Goal: Information Seeking & Learning: Learn about a topic

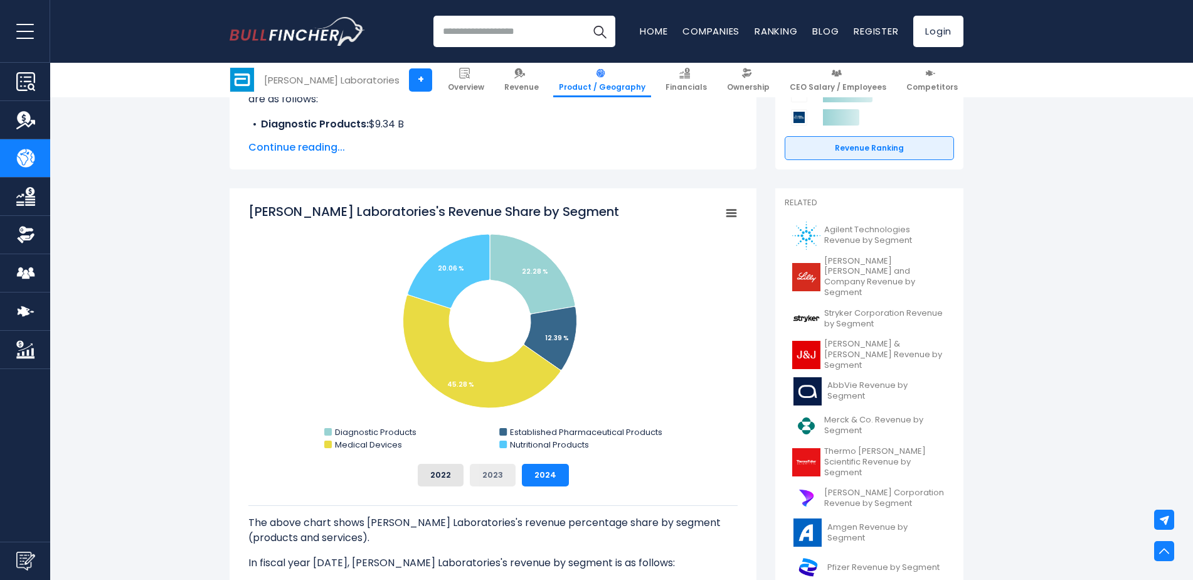
click at [503, 466] on button "2023" at bounding box center [493, 475] width 46 height 23
click at [541, 473] on button "2024" at bounding box center [545, 475] width 47 height 23
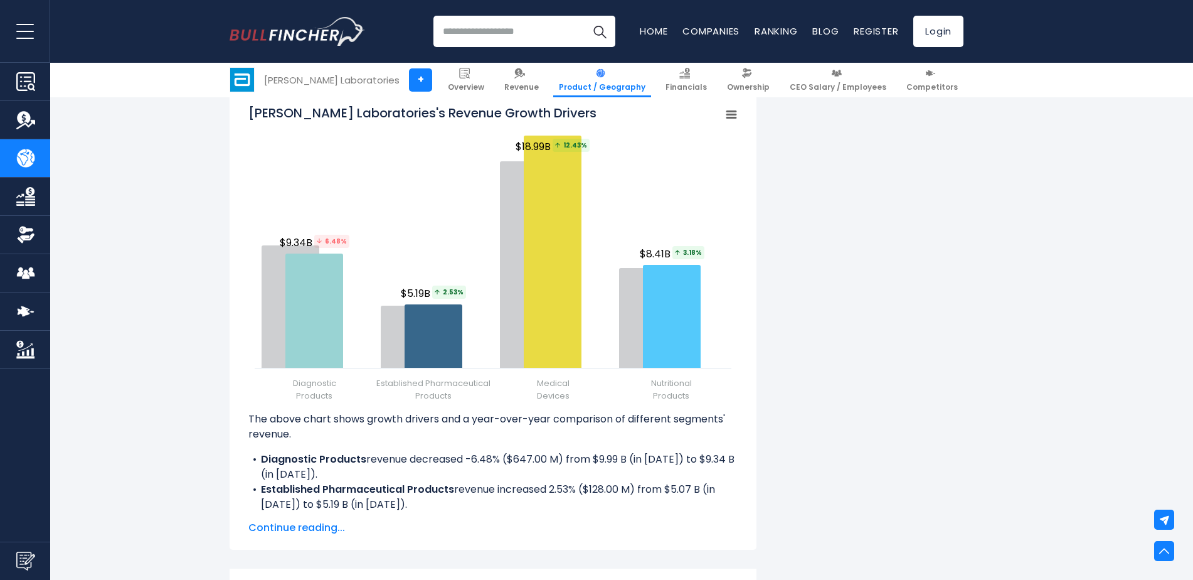
scroll to position [1443, 0]
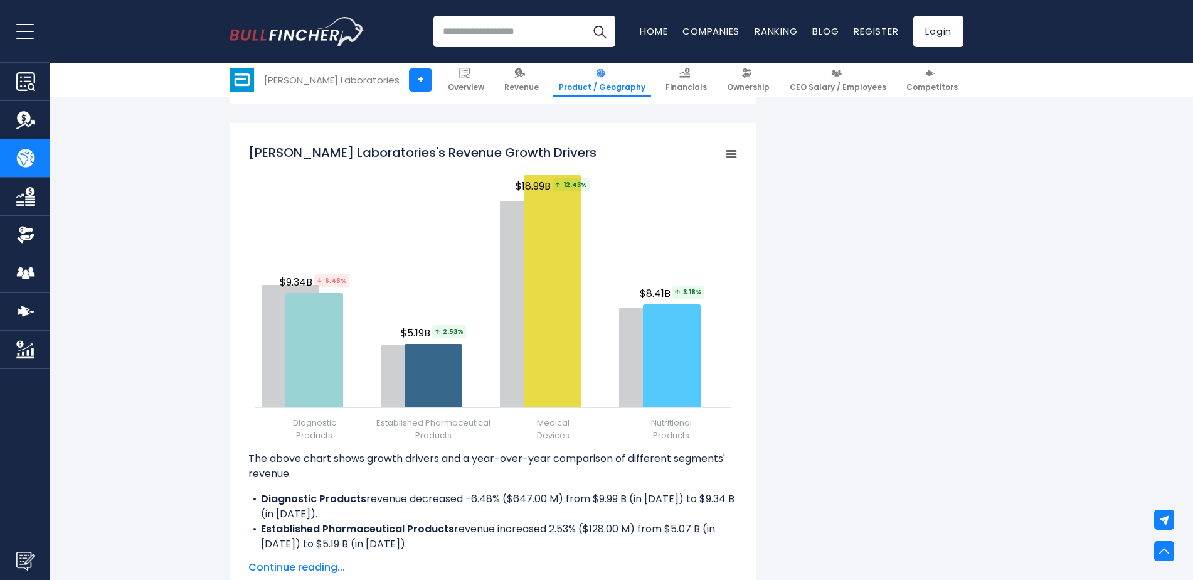
click at [331, 568] on span "Continue reading..." at bounding box center [492, 567] width 489 height 15
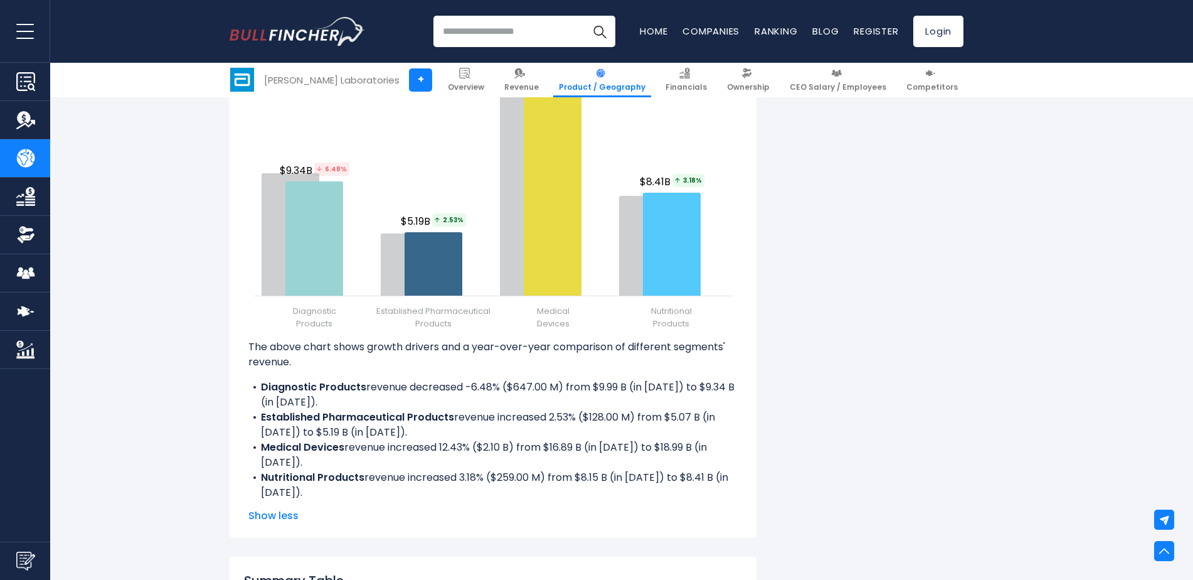
scroll to position [1569, 0]
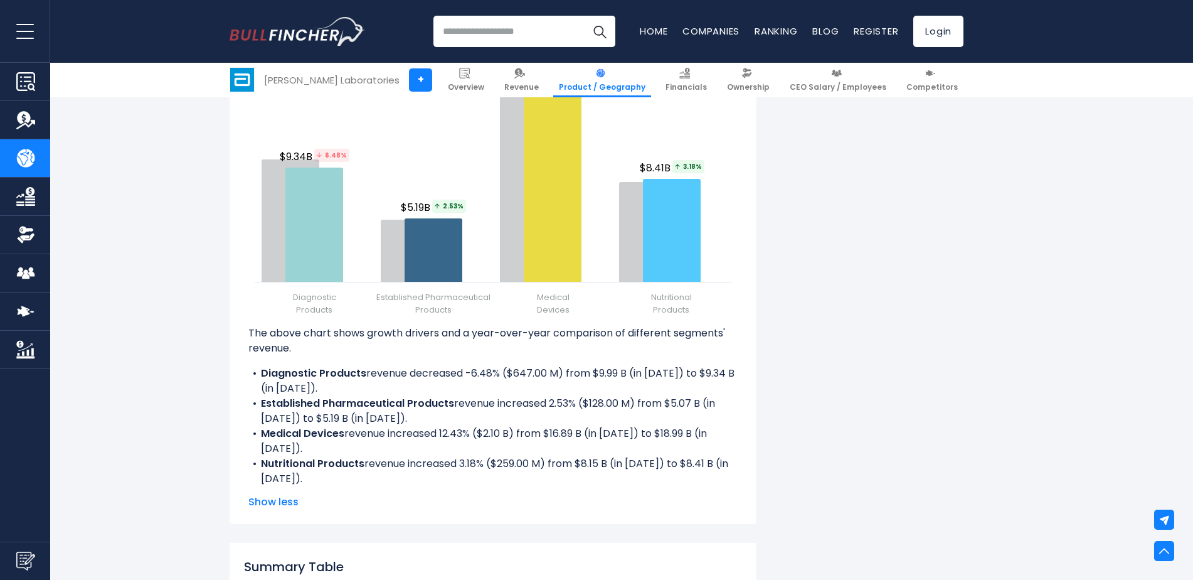
drag, startPoint x: 465, startPoint y: 406, endPoint x: 406, endPoint y: 389, distance: 61.4
click at [465, 406] on li "Established Pharmaceutical Products revenue increased 2.53% ($128.00 M) from $5…" at bounding box center [492, 411] width 489 height 30
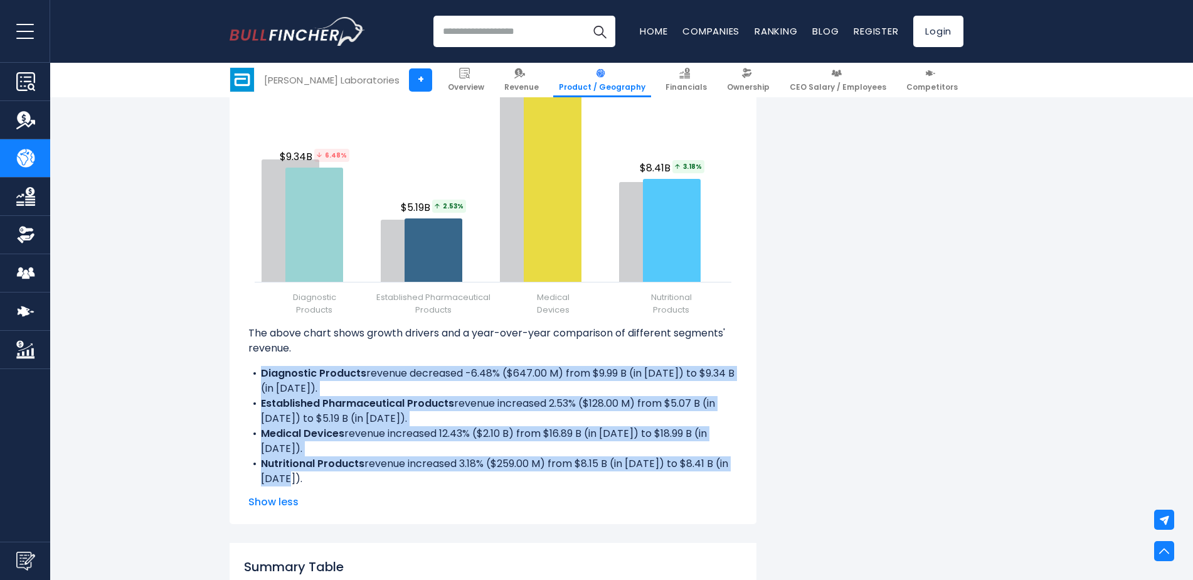
drag, startPoint x: 259, startPoint y: 370, endPoint x: 294, endPoint y: 476, distance: 111.5
click at [294, 476] on div "The above chart shows growth drivers and a year-over-year comparison of differe…" at bounding box center [492, 406] width 489 height 161
copy div "Diagnostic Products revenue decreased -6.48% ($647.00 M) from $9.99 B (in 2023)…"
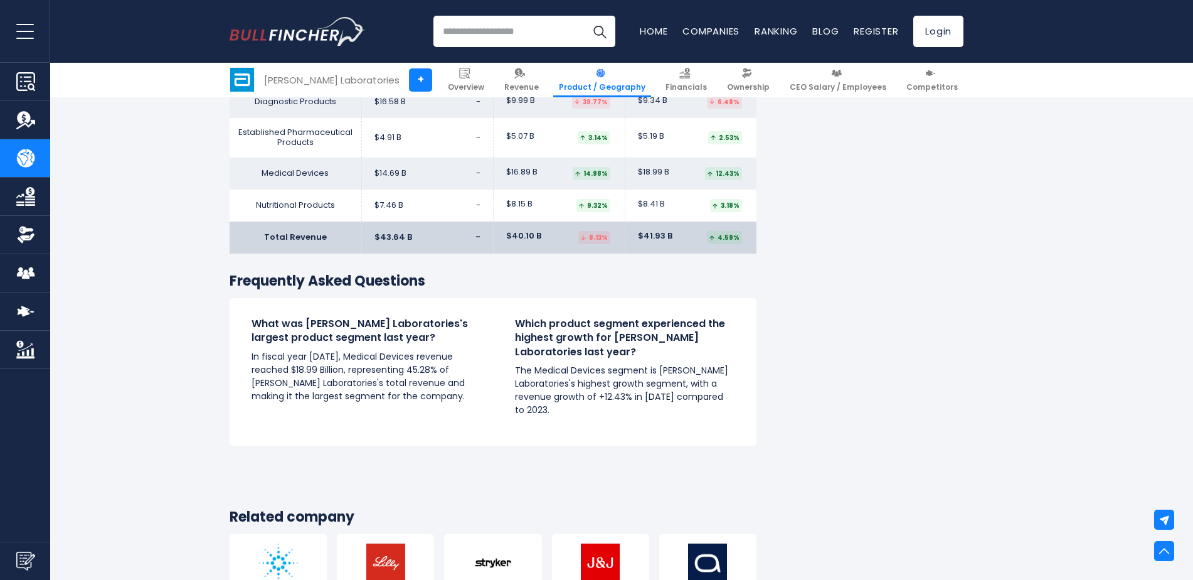
scroll to position [2133, 0]
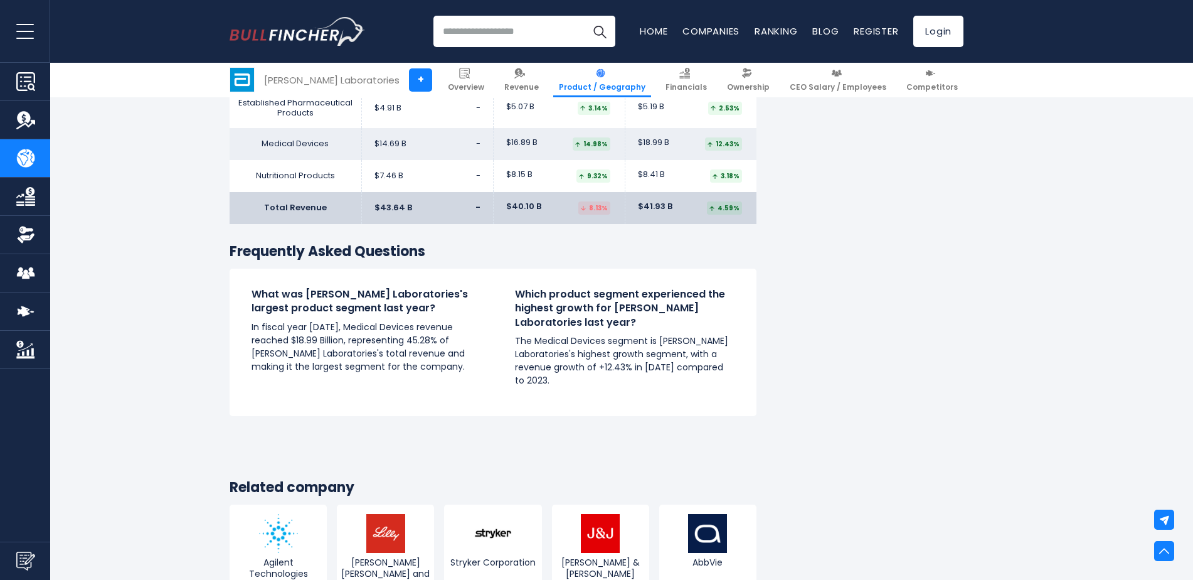
click at [348, 299] on h4 "What was Abbott Laboratories's largest product segment last year?" at bounding box center [362, 301] width 220 height 28
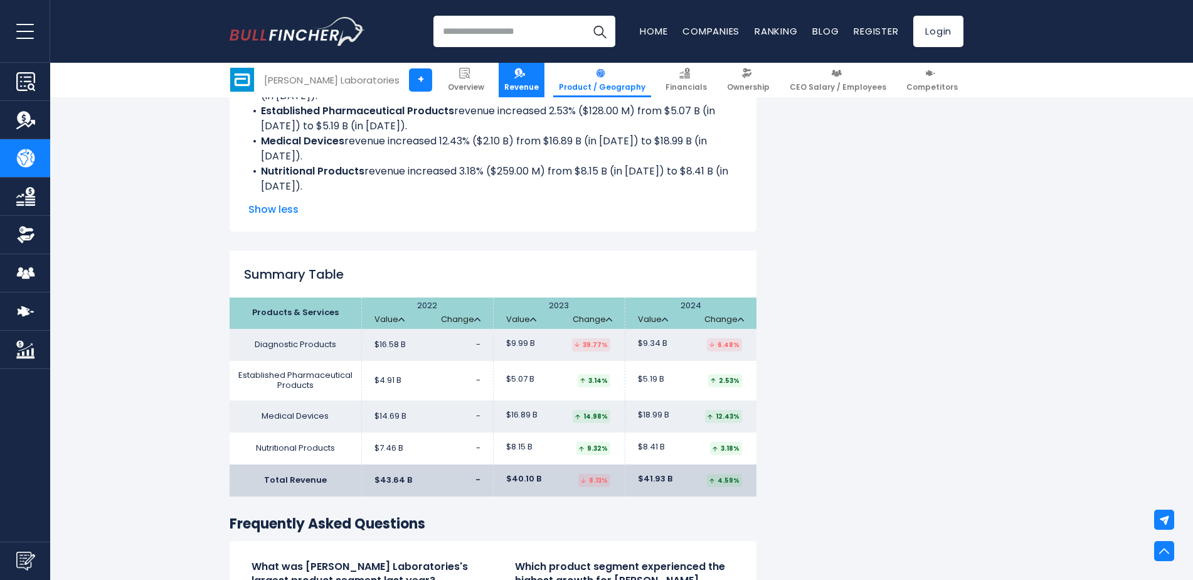
scroll to position [1631, 0]
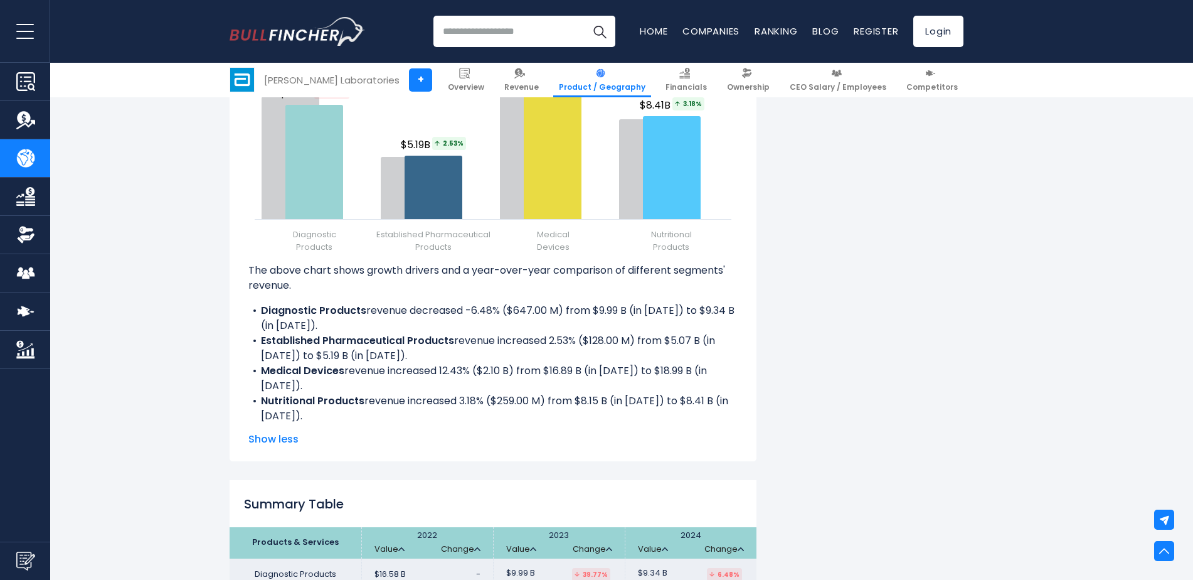
click at [514, 40] on input "search" at bounding box center [525, 31] width 182 height 31
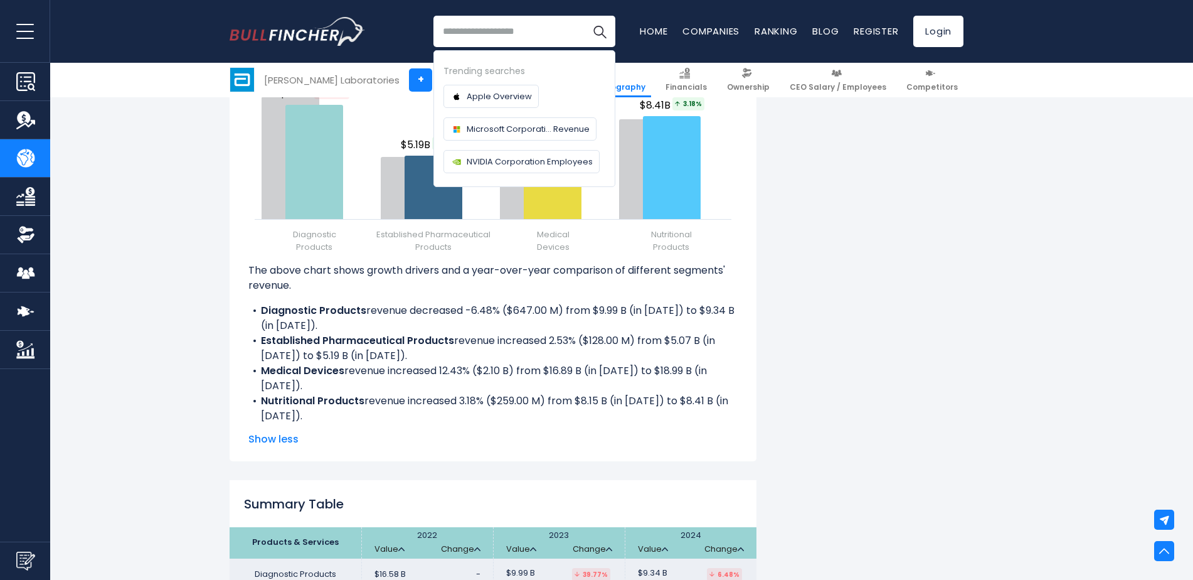
type input "*"
type input "******"
click at [584, 16] on button "Search" at bounding box center [599, 31] width 31 height 31
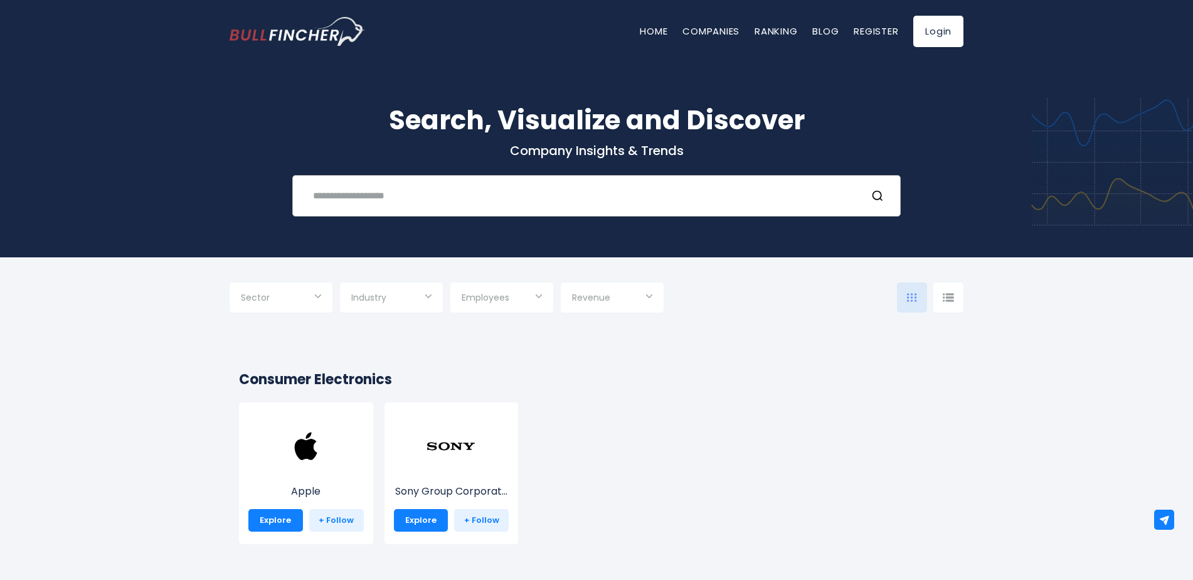
click at [476, 184] on input "text" at bounding box center [581, 195] width 551 height 23
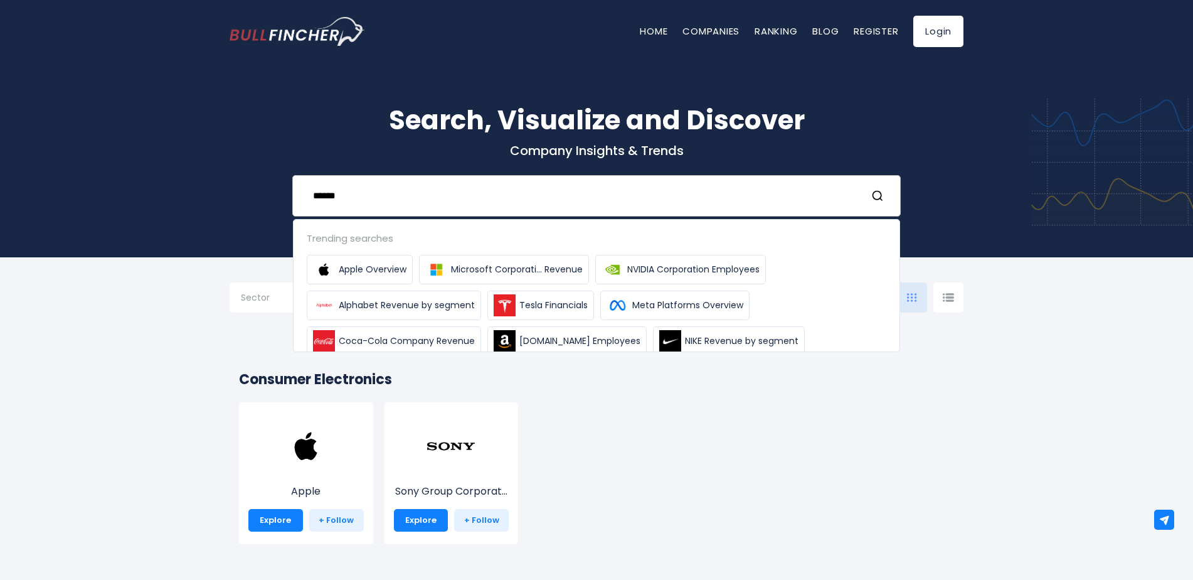
click at [429, 195] on input "******" at bounding box center [581, 195] width 551 height 23
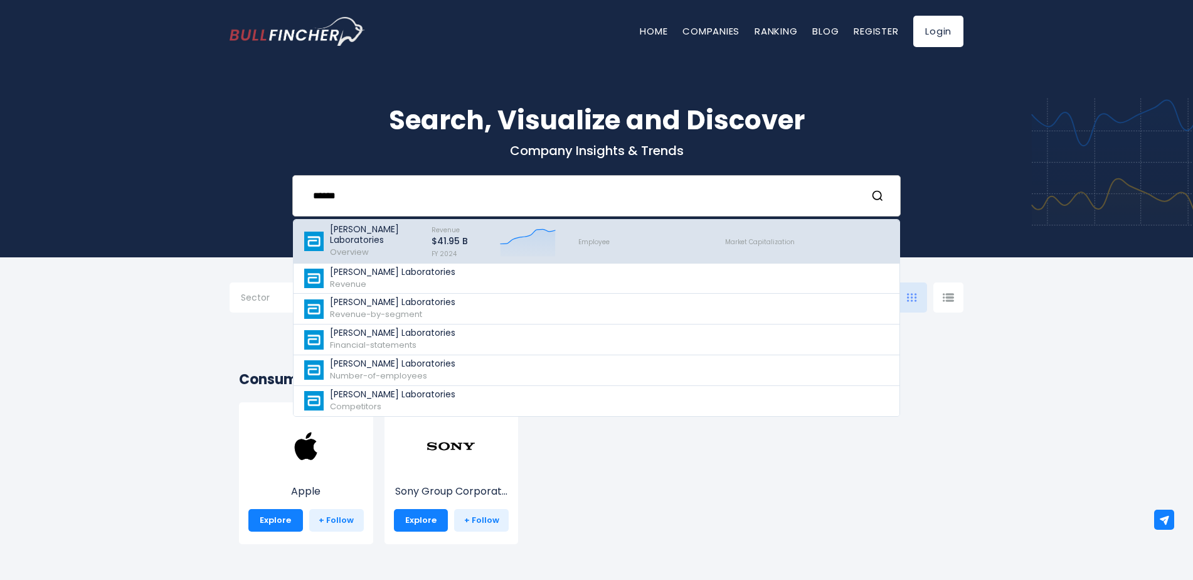
type input "******"
click at [382, 238] on p "[PERSON_NAME] Laboratories" at bounding box center [375, 234] width 90 height 21
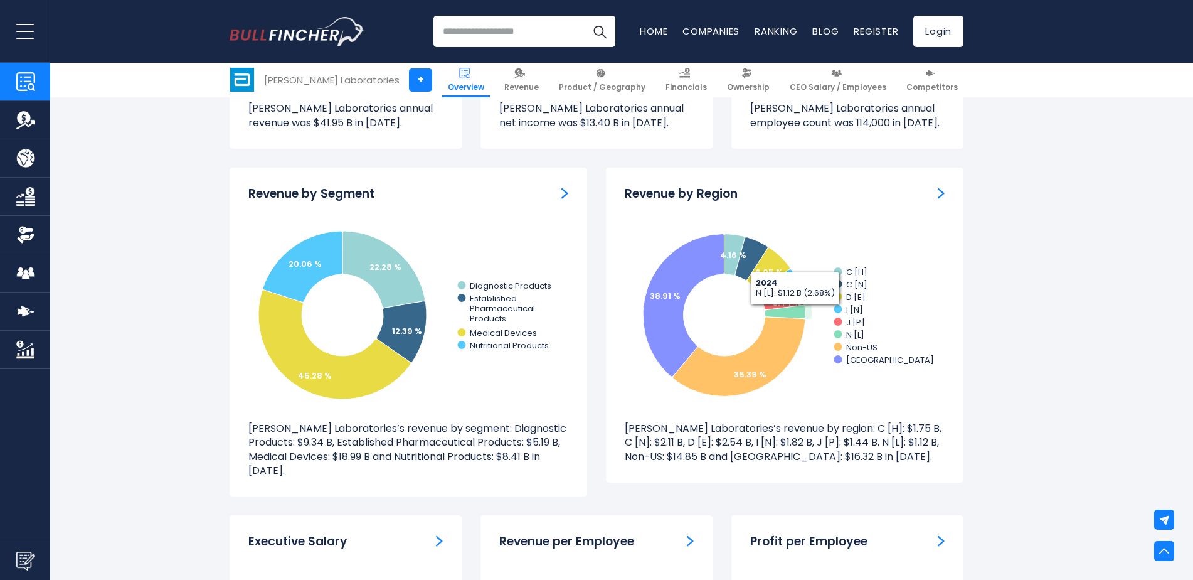
scroll to position [1129, 0]
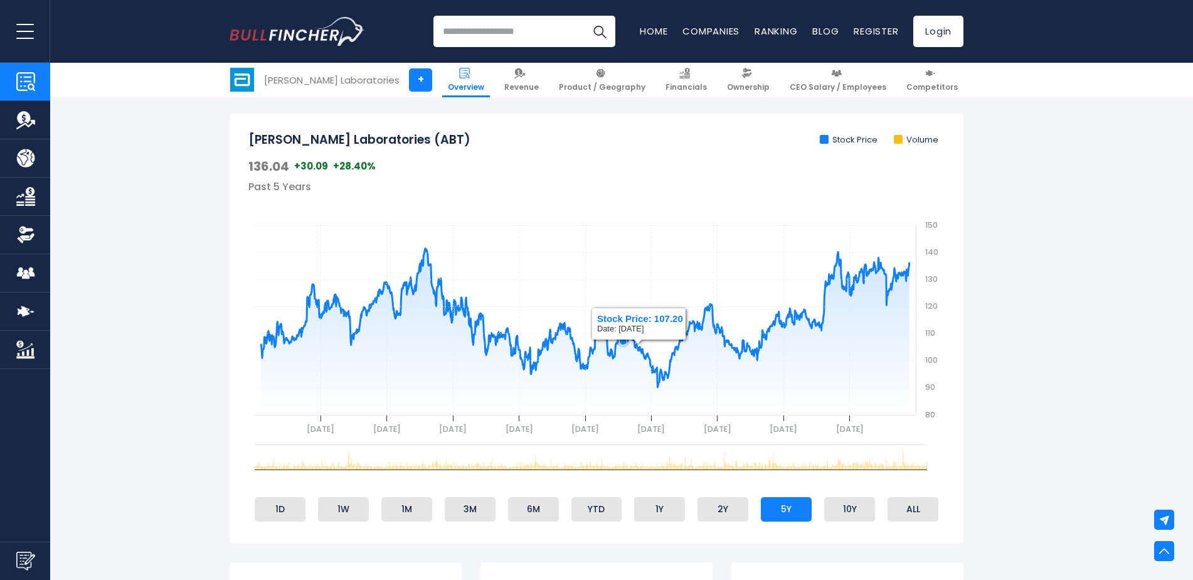
scroll to position [376, 0]
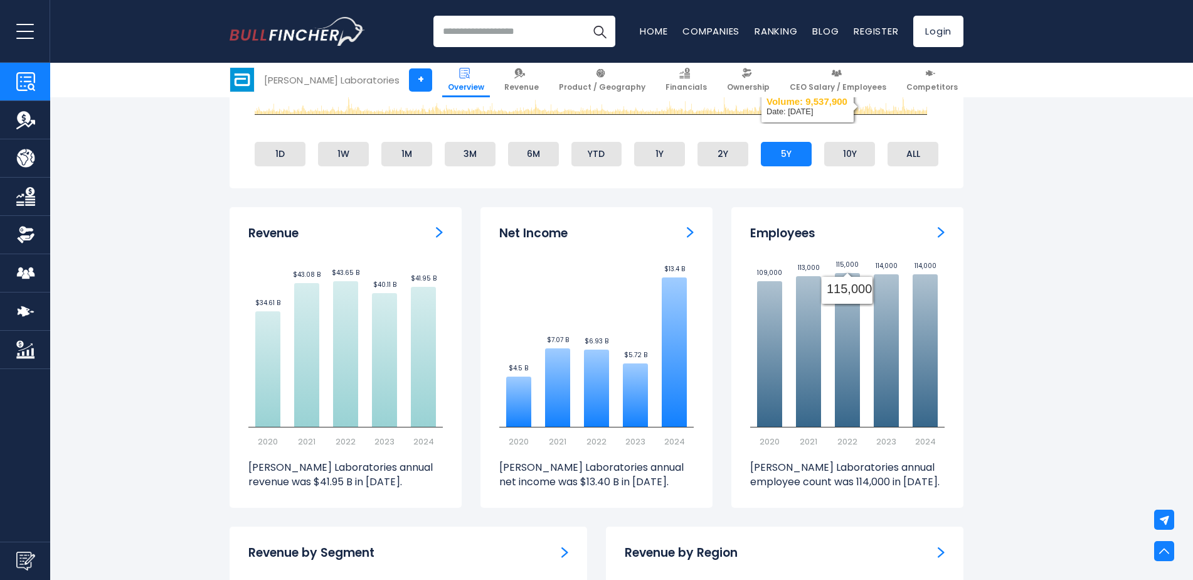
scroll to position [753, 0]
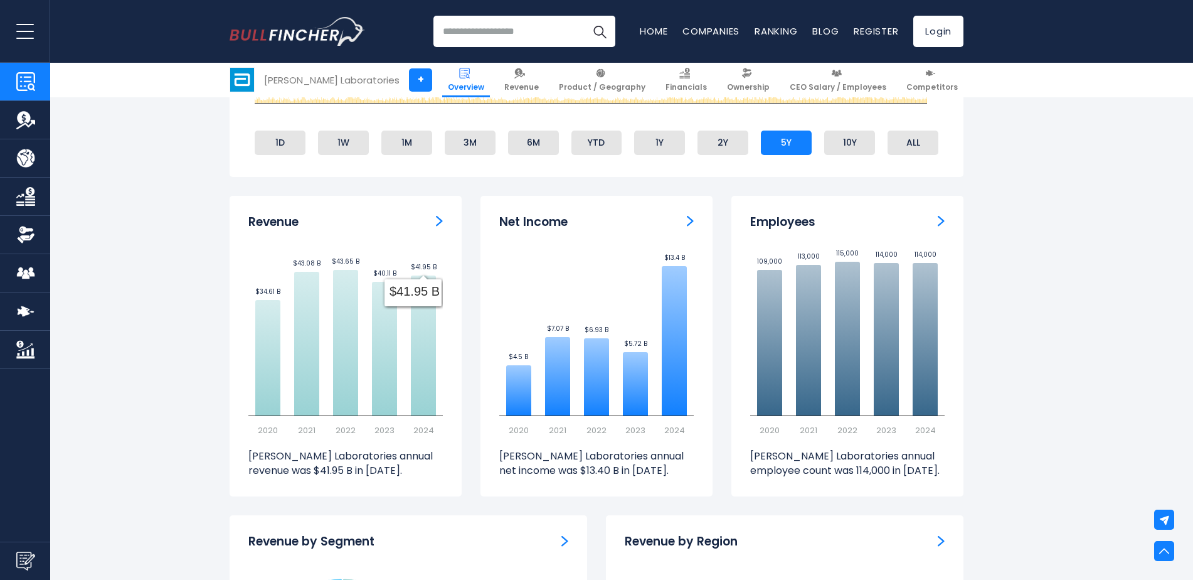
click at [441, 215] on img "Revenue" at bounding box center [439, 220] width 7 height 11
click at [691, 218] on img "Net income" at bounding box center [690, 220] width 7 height 11
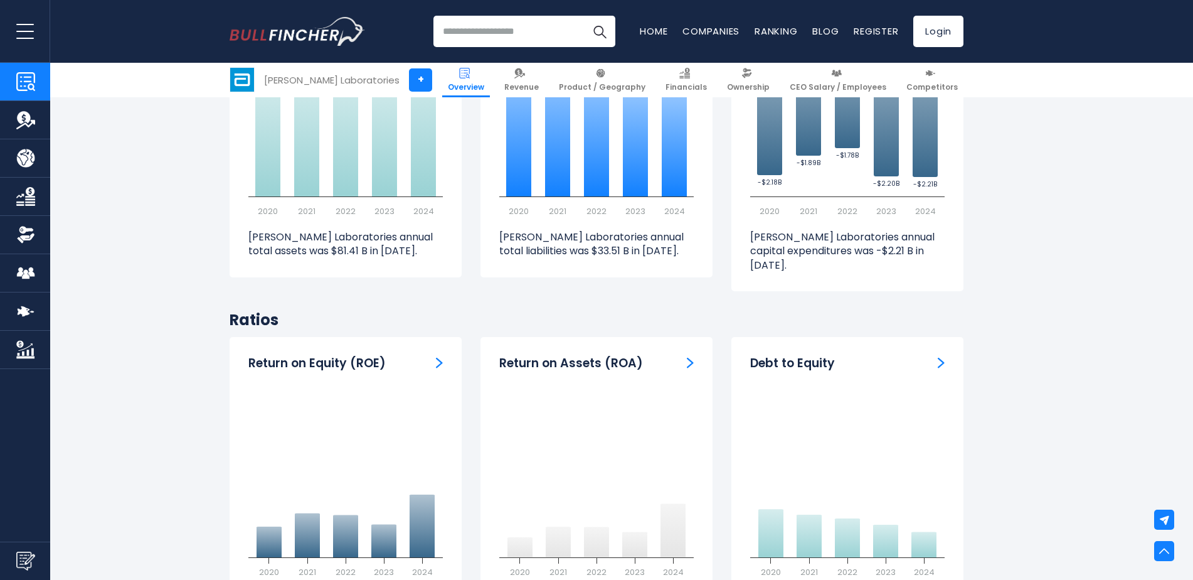
scroll to position [2510, 0]
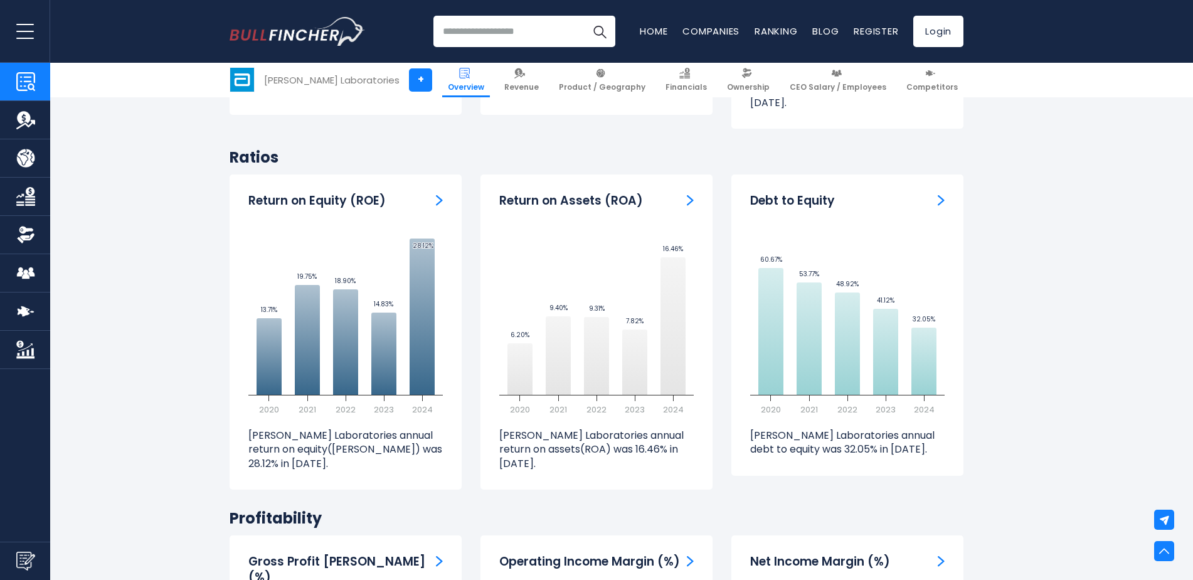
click at [440, 178] on div "Return on Equity (ROE) Created with Highcharts 12.1.2 13.71% ​ 13.71% 19.75% ​ …" at bounding box center [346, 331] width 232 height 315
click at [442, 195] on img "Return on Equity" at bounding box center [439, 200] width 7 height 11
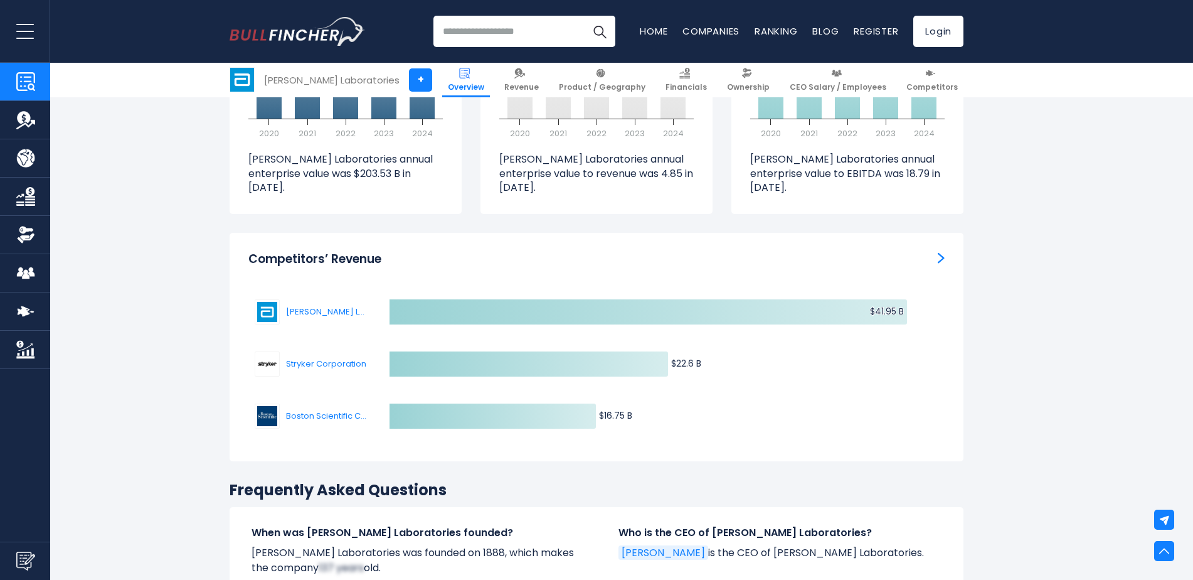
scroll to position [3827, 0]
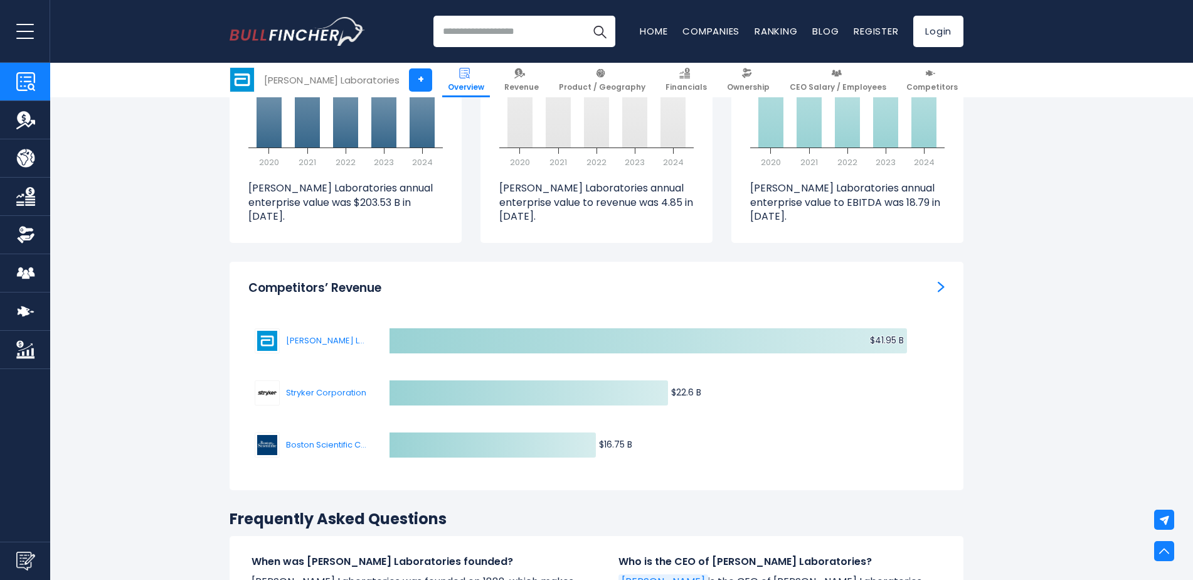
click at [942, 281] on img "Competitors’ Revenue" at bounding box center [941, 286] width 7 height 11
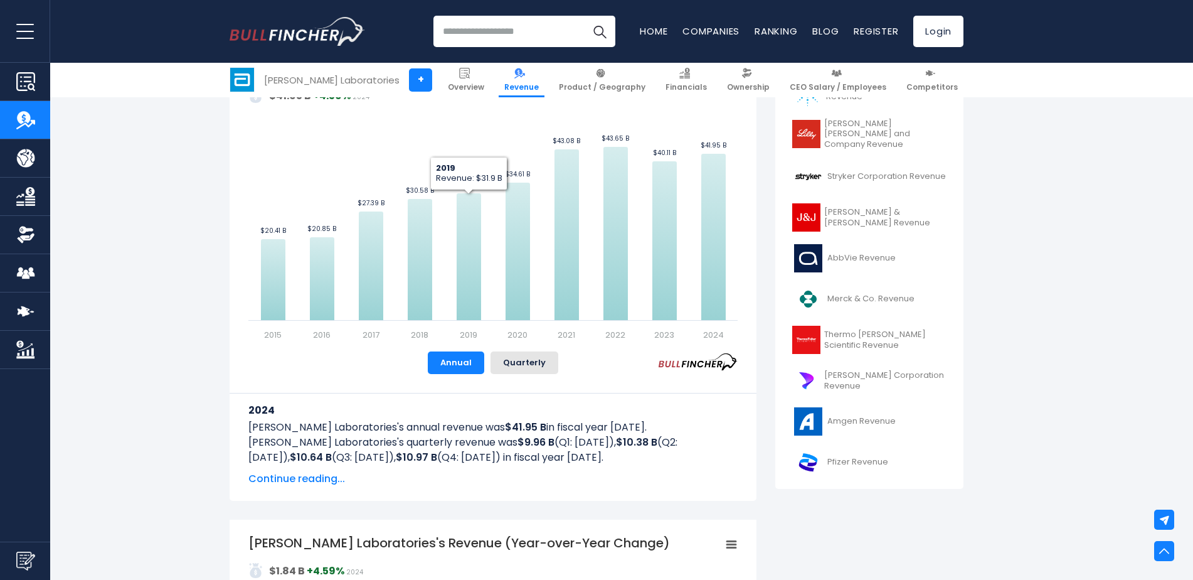
scroll to position [376, 0]
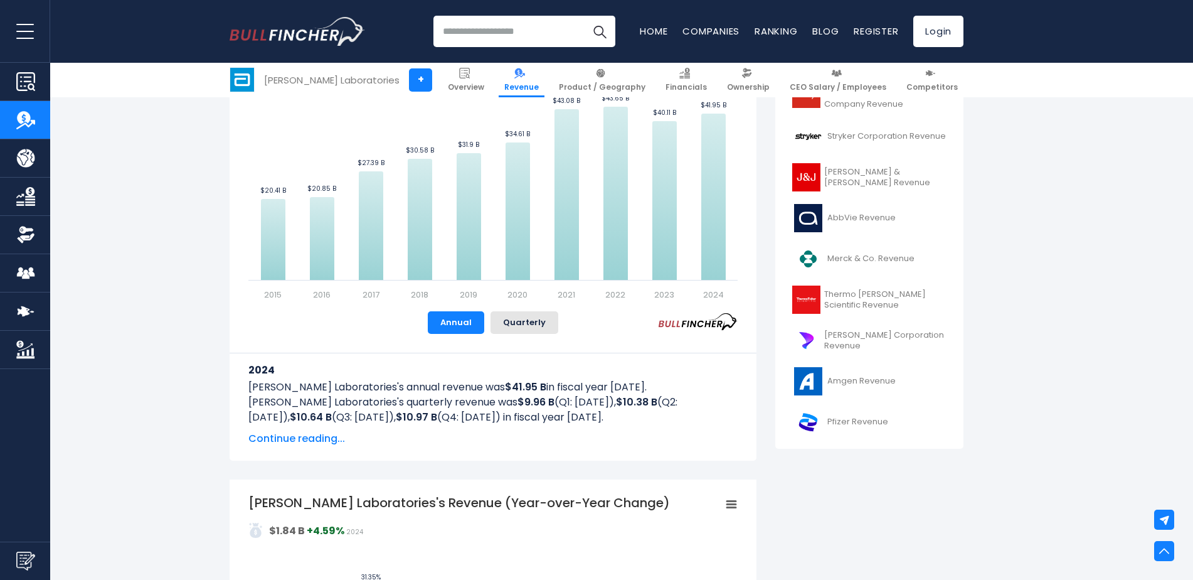
click at [323, 443] on span "Continue reading..." at bounding box center [492, 438] width 489 height 15
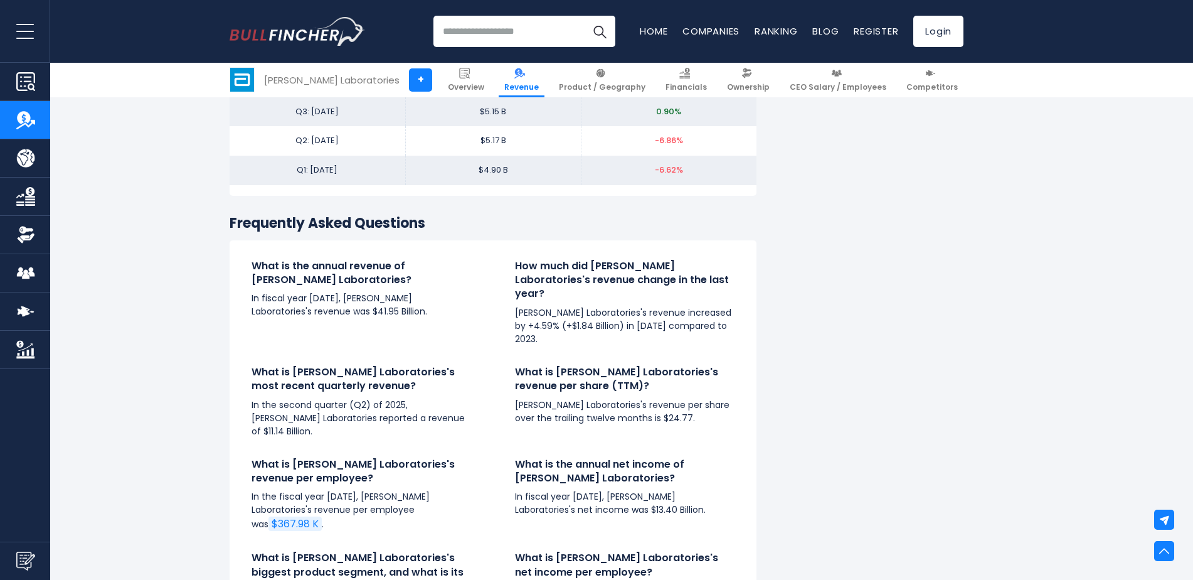
scroll to position [3576, 0]
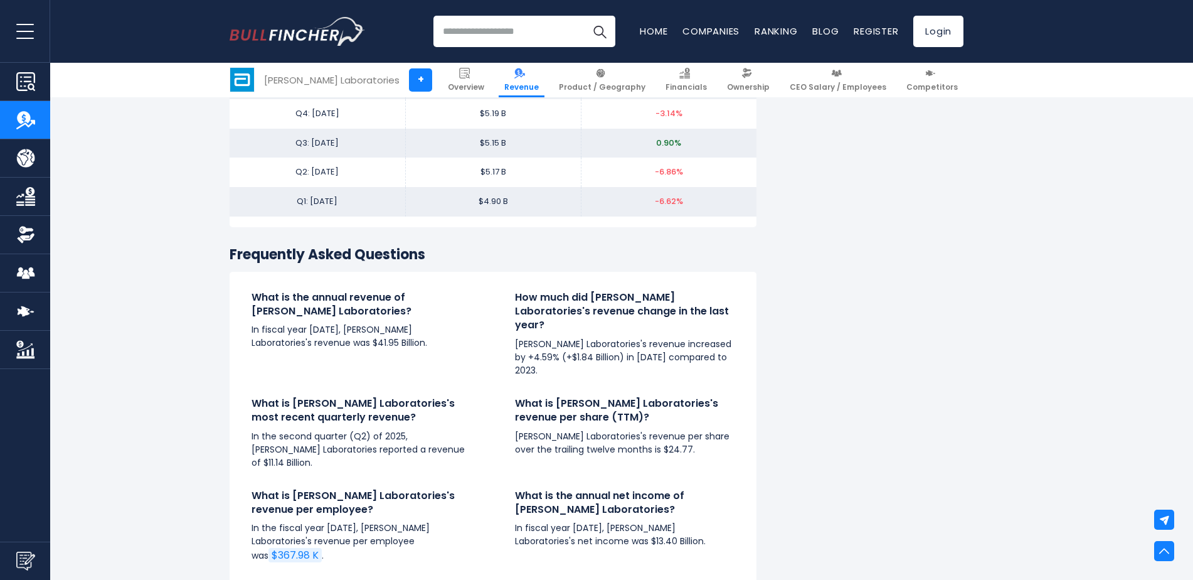
click at [622, 316] on h4 "How much did Abbott Laboratories's revenue change in the last year?" at bounding box center [625, 312] width 220 height 42
click at [625, 306] on h4 "How much did Abbott Laboratories's revenue change in the last year?" at bounding box center [625, 312] width 220 height 42
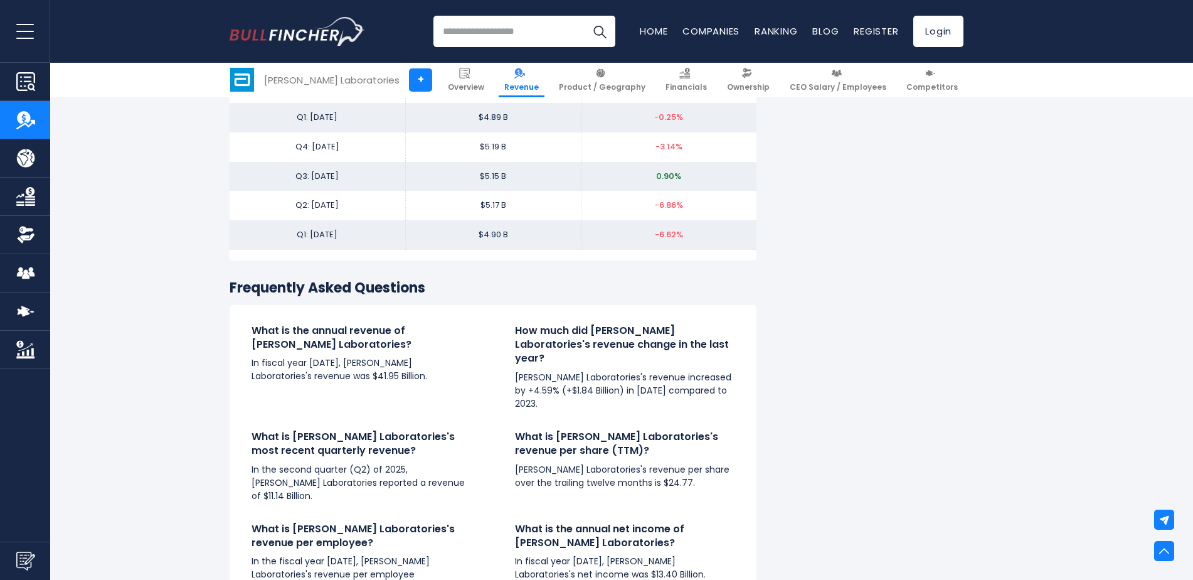
scroll to position [3514, 0]
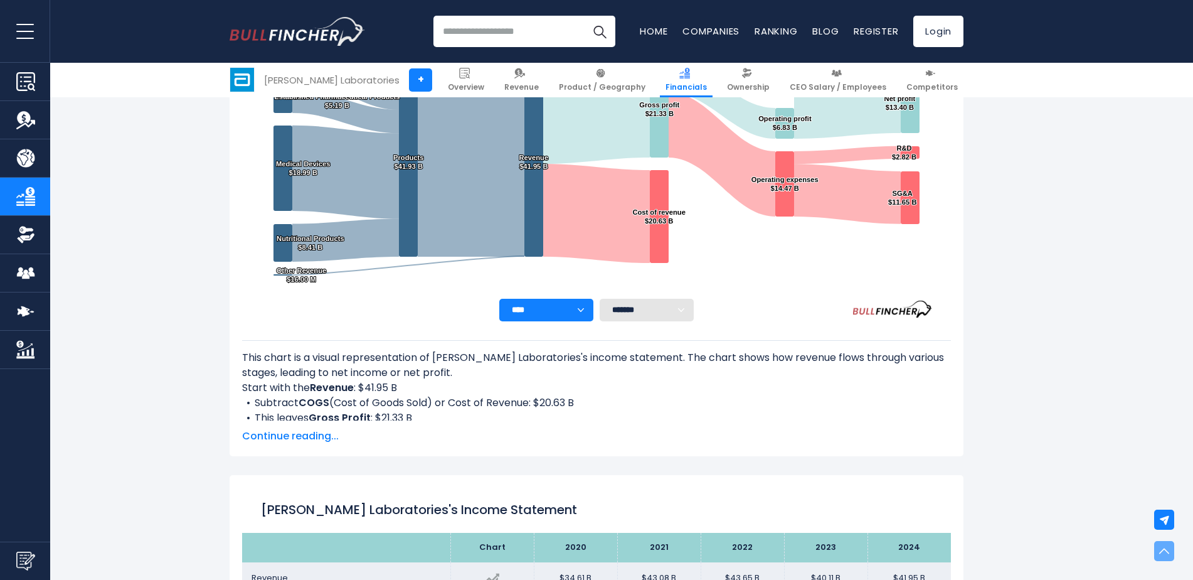
scroll to position [314, 0]
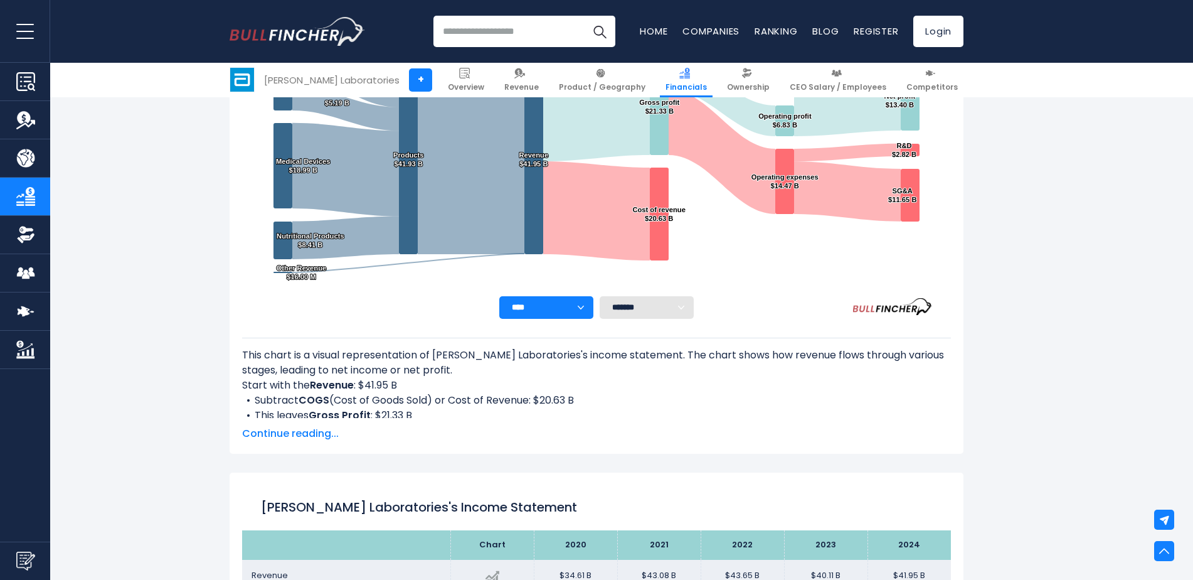
click at [309, 434] on span "Continue reading..." at bounding box center [596, 433] width 709 height 15
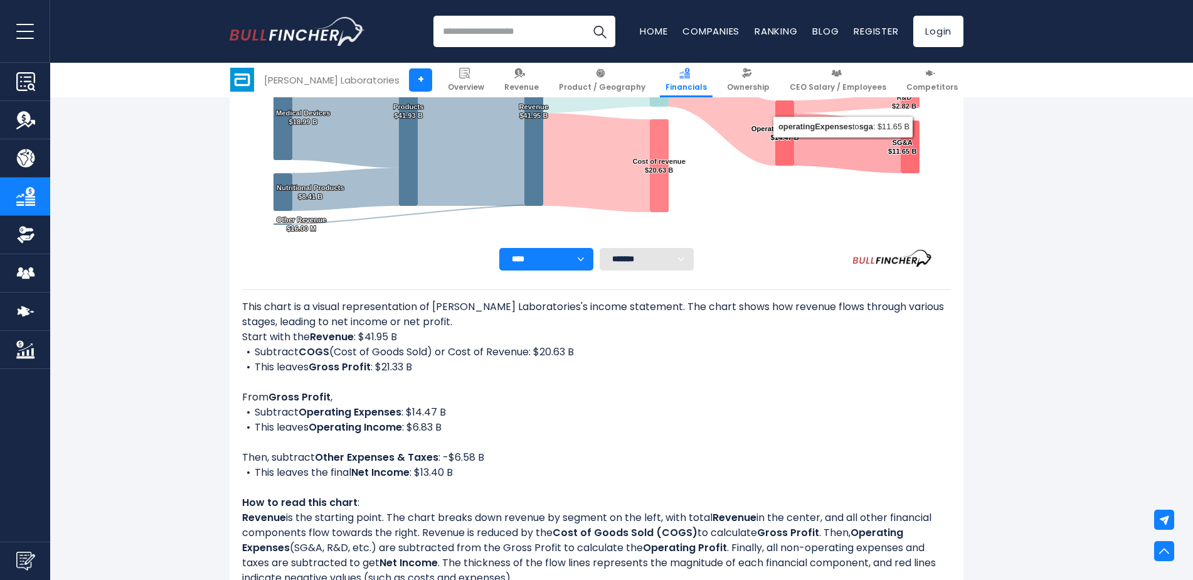
scroll to position [439, 0]
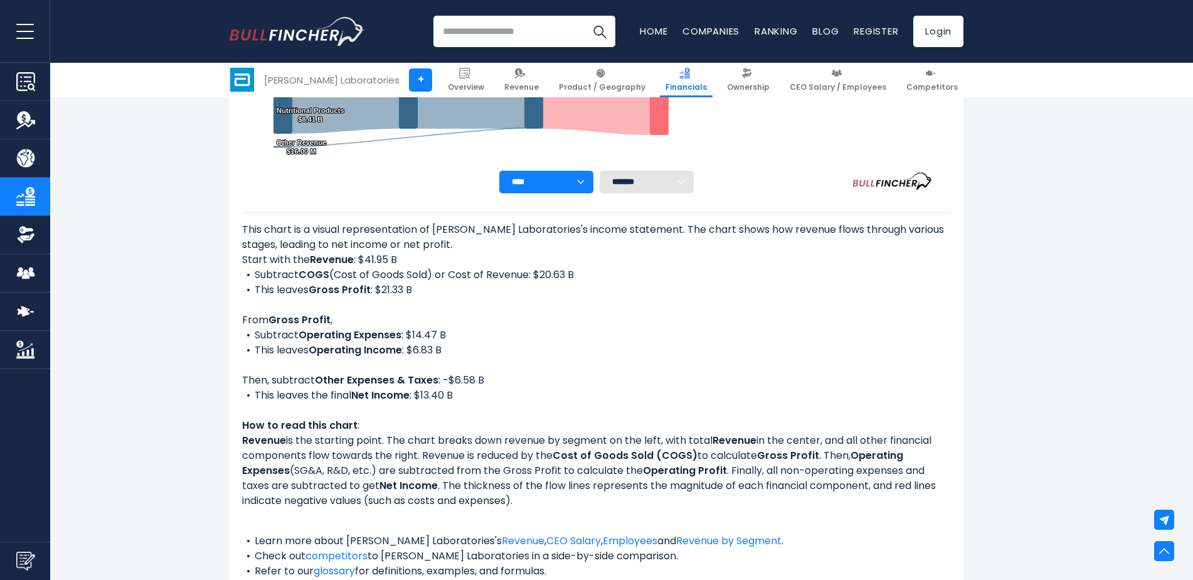
click at [496, 275] on li "Subtract COGS (Cost of Goods Sold) or Cost of Revenue: $20.63 B" at bounding box center [596, 274] width 709 height 15
click at [303, 248] on div "This chart is a visual representation of [PERSON_NAME] Laboratories's income st…" at bounding box center [596, 400] width 709 height 356
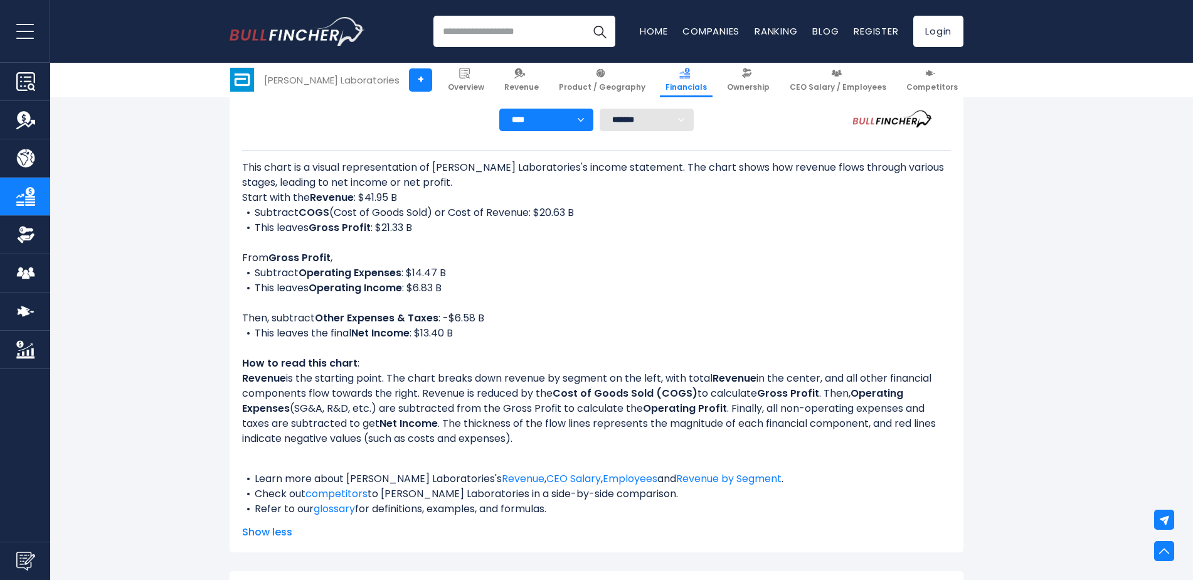
scroll to position [502, 0]
click at [408, 220] on li "This leaves Gross Profit : $21.33 B" at bounding box center [596, 227] width 709 height 15
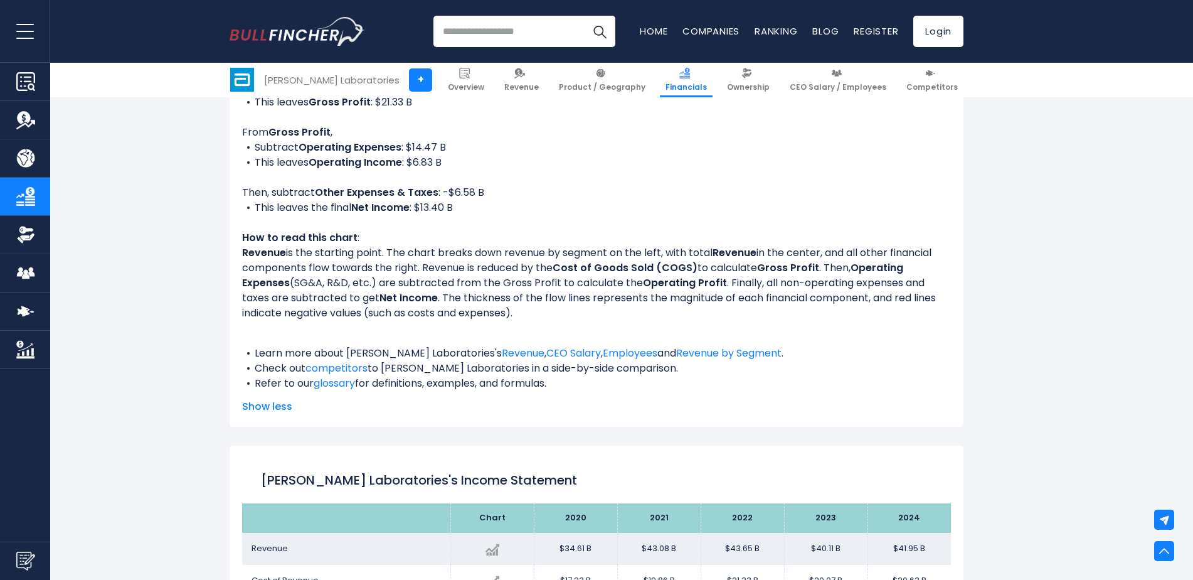
scroll to position [627, 0]
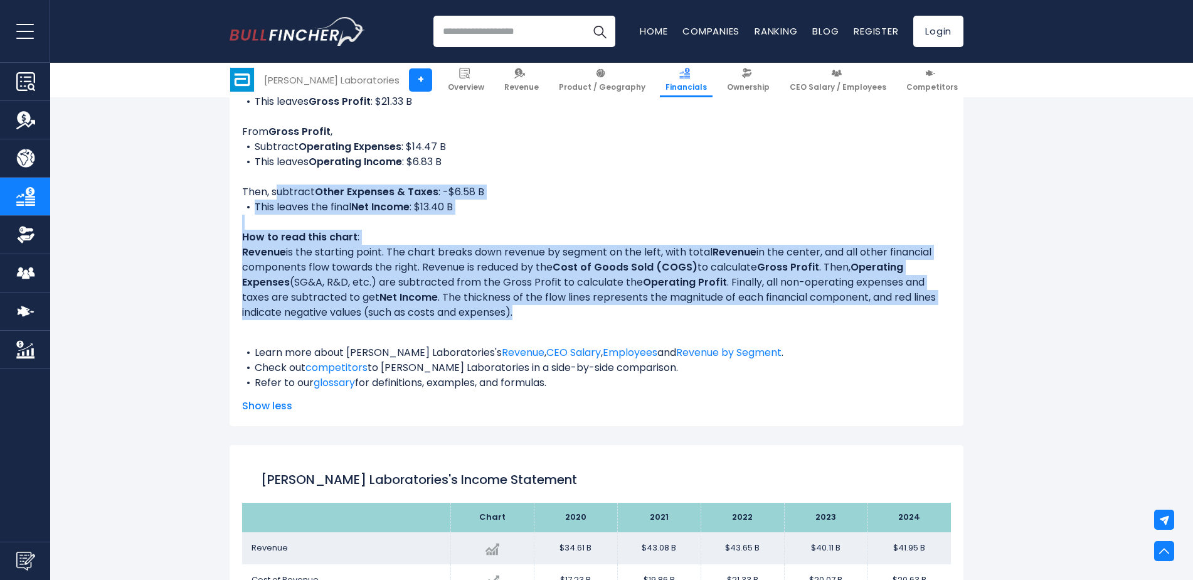
drag, startPoint x: 522, startPoint y: 307, endPoint x: 274, endPoint y: 189, distance: 274.5
click at [275, 189] on div "This chart is a visual representation of [PERSON_NAME] Laboratories's income st…" at bounding box center [596, 212] width 709 height 356
click at [597, 242] on div "This chart is a visual representation of [PERSON_NAME] Laboratories's income st…" at bounding box center [596, 212] width 709 height 356
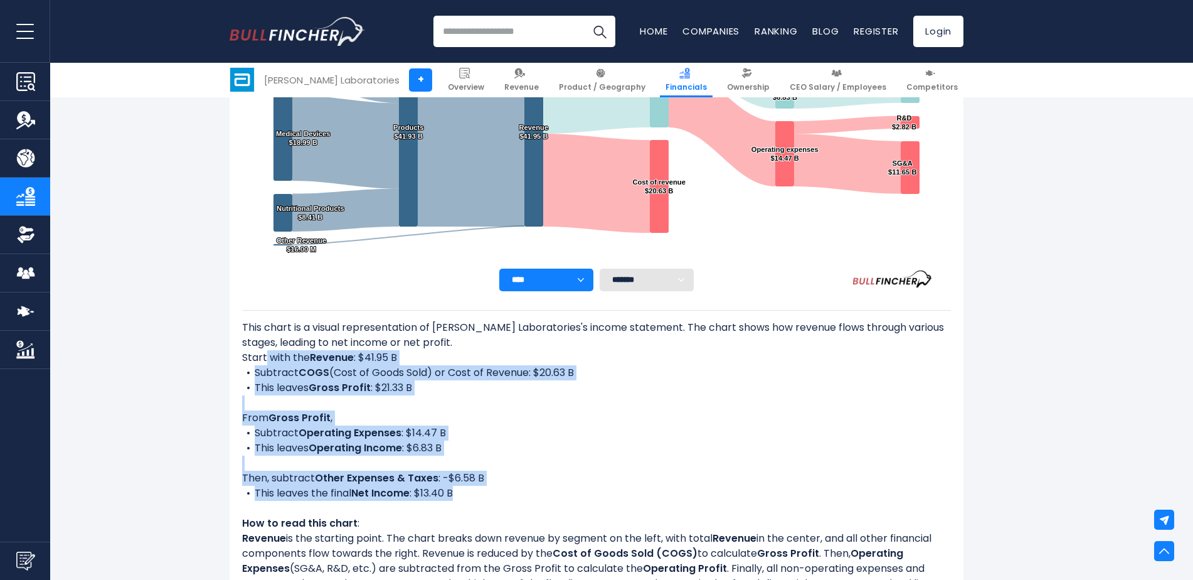
scroll to position [314, 0]
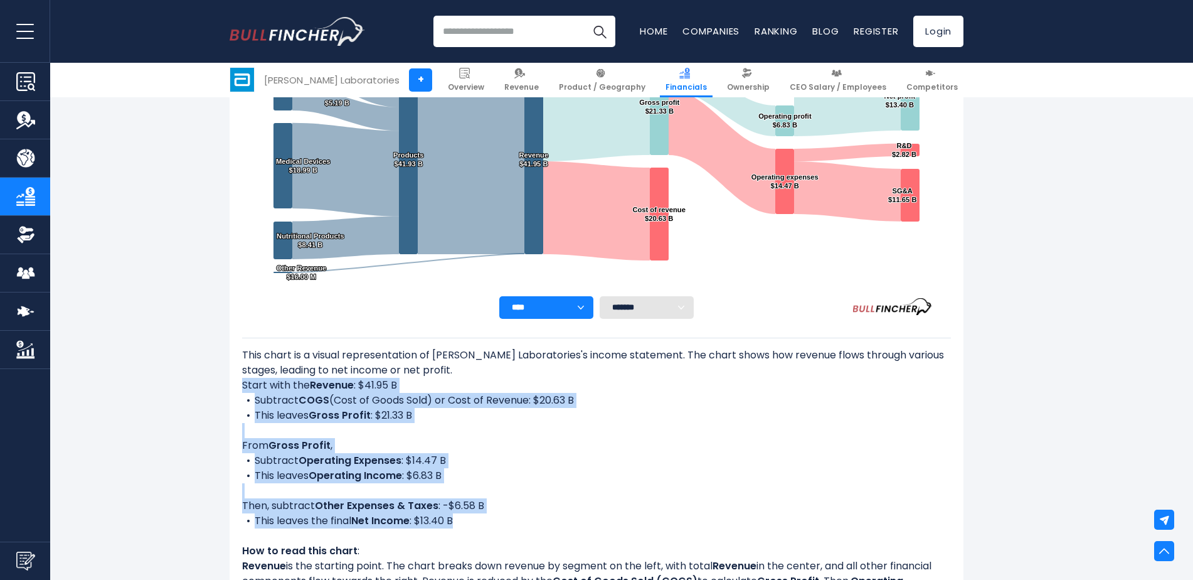
drag, startPoint x: 469, startPoint y: 454, endPoint x: 242, endPoint y: 382, distance: 238.9
click at [242, 382] on div "Abbott Laboratories's Income Statement Analysis: Revenue to Profit Breakdown Cr…" at bounding box center [597, 355] width 734 height 770
copy div "Start with the Revenue : $41.95 B Subtract COGS (Cost of Goods Sold) or Cost of…"
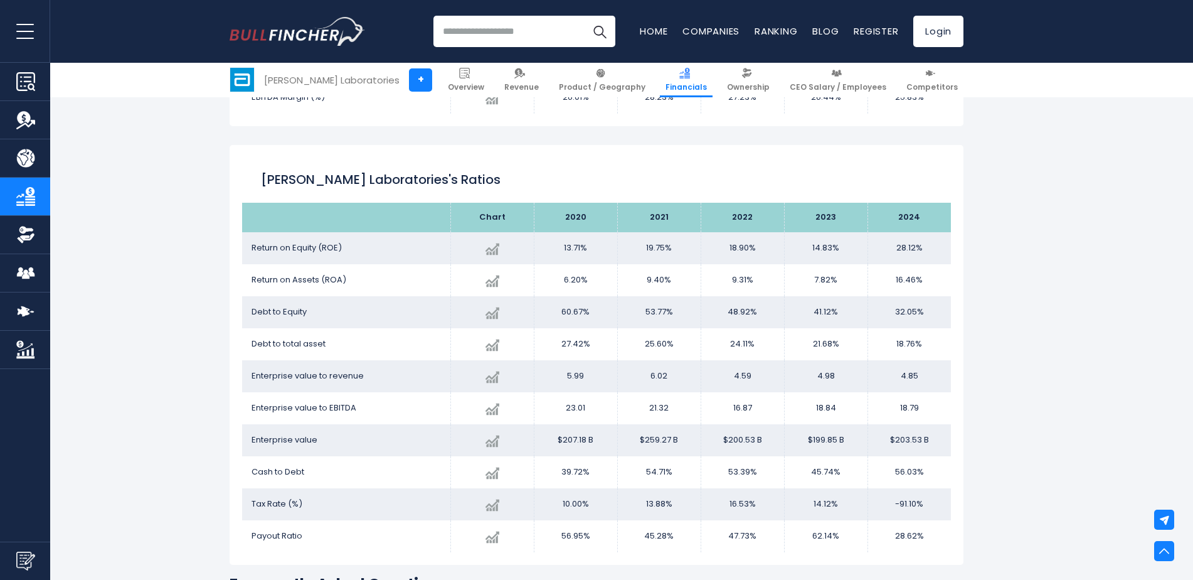
scroll to position [2384, 0]
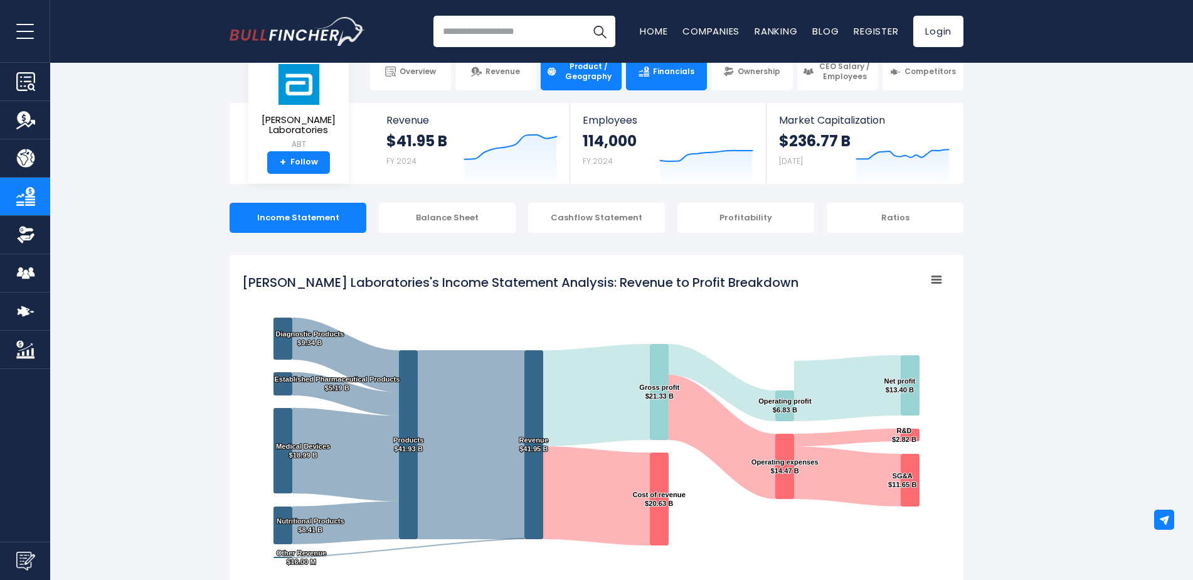
scroll to position [0, 0]
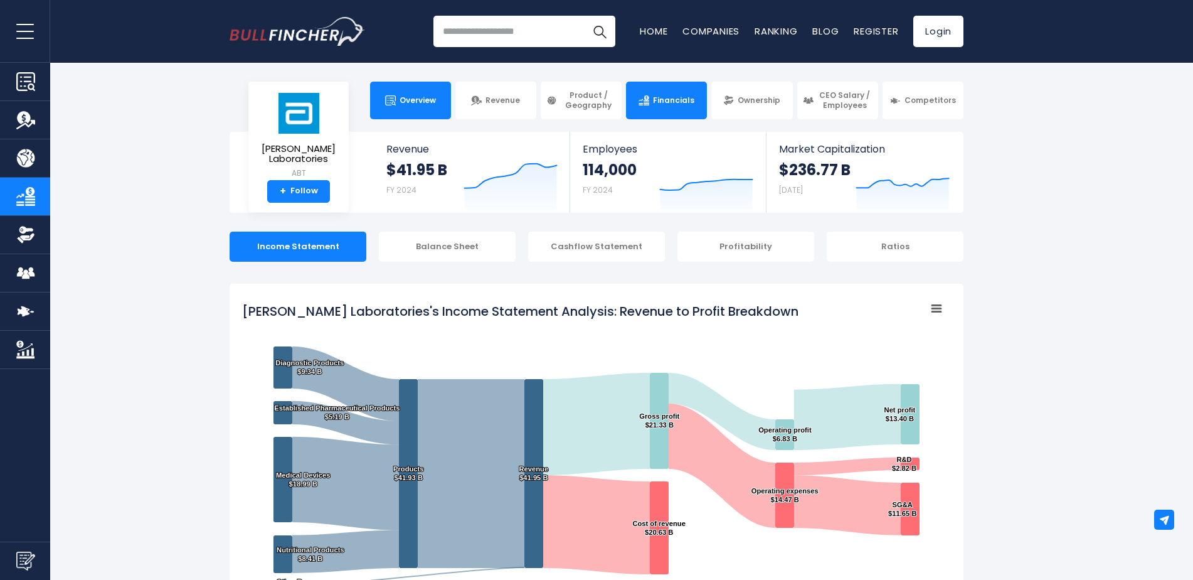
click at [398, 107] on link "Overview" at bounding box center [410, 101] width 81 height 38
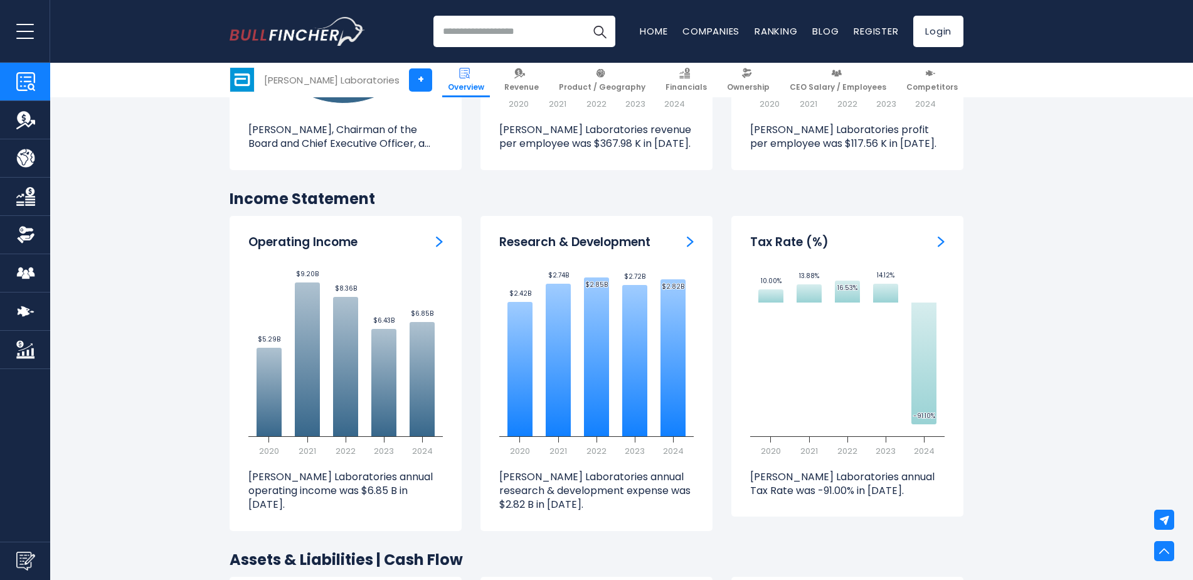
scroll to position [1757, 0]
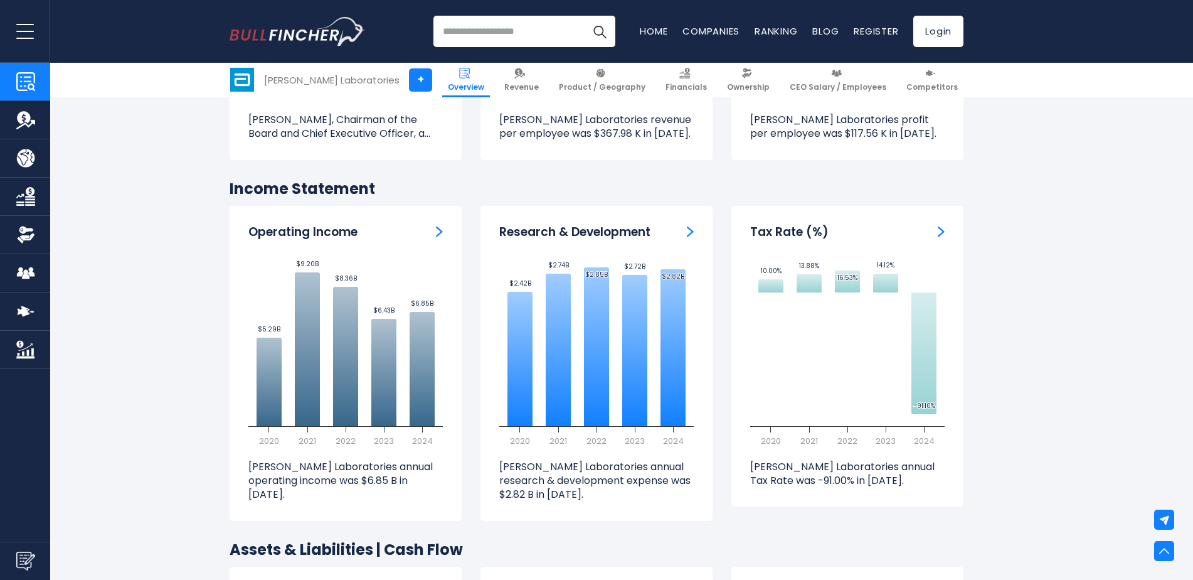
click at [438, 230] on img "Operating Income" at bounding box center [439, 231] width 7 height 11
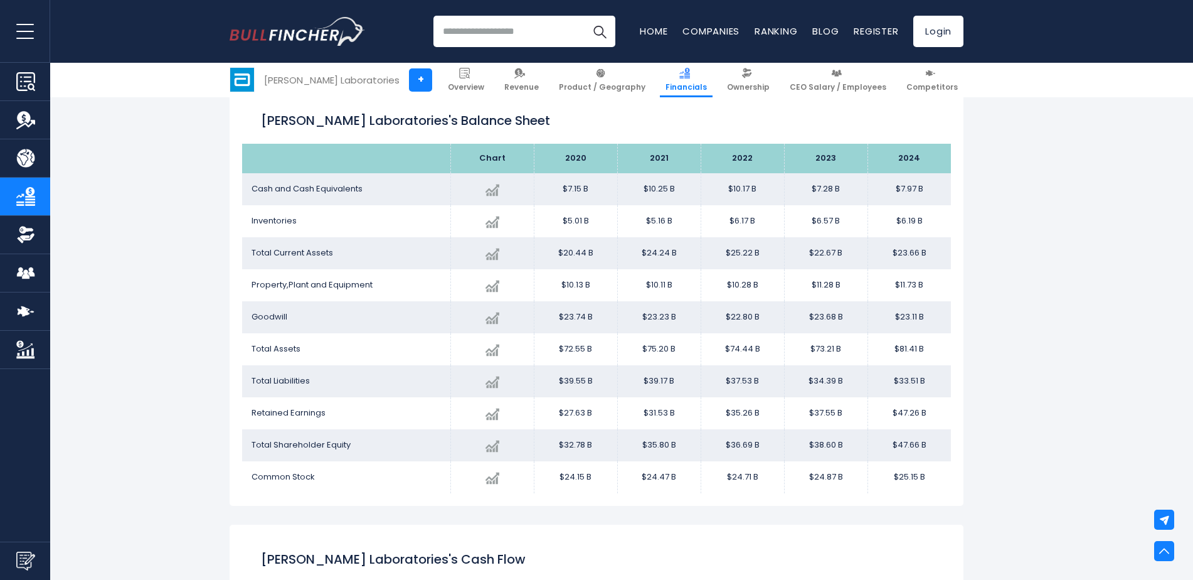
scroll to position [1067, 0]
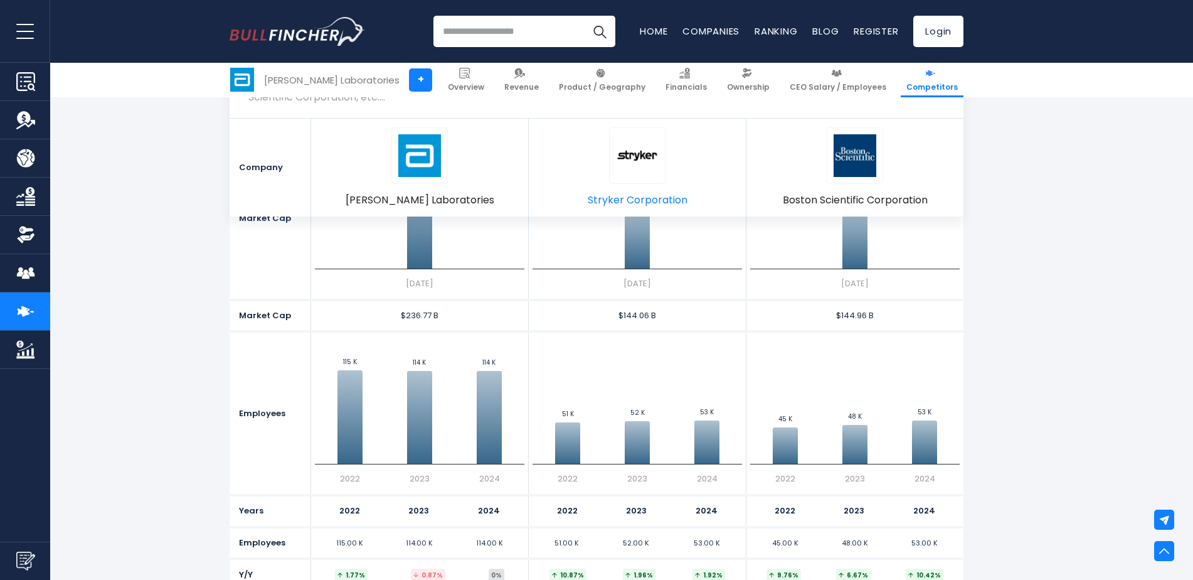
scroll to position [596, 0]
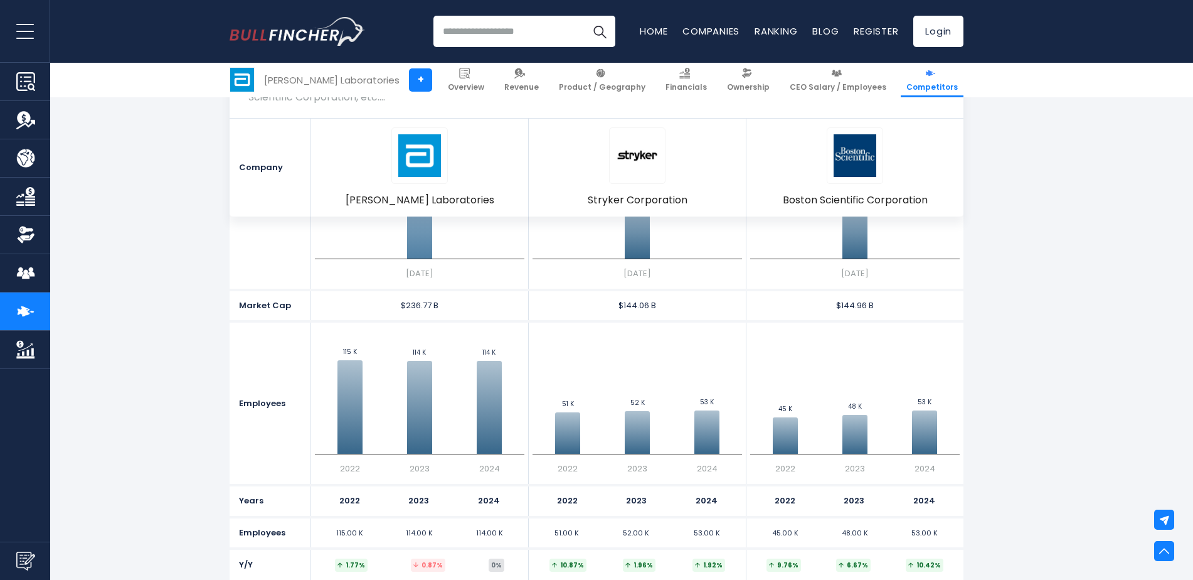
drag, startPoint x: 416, startPoint y: 230, endPoint x: 1054, endPoint y: 325, distance: 645.1
click at [1054, 325] on section "Company Abbott Laboratories Remove Stryker Corporation Remove Boston Scientific…" at bounding box center [596, 194] width 1193 height 774
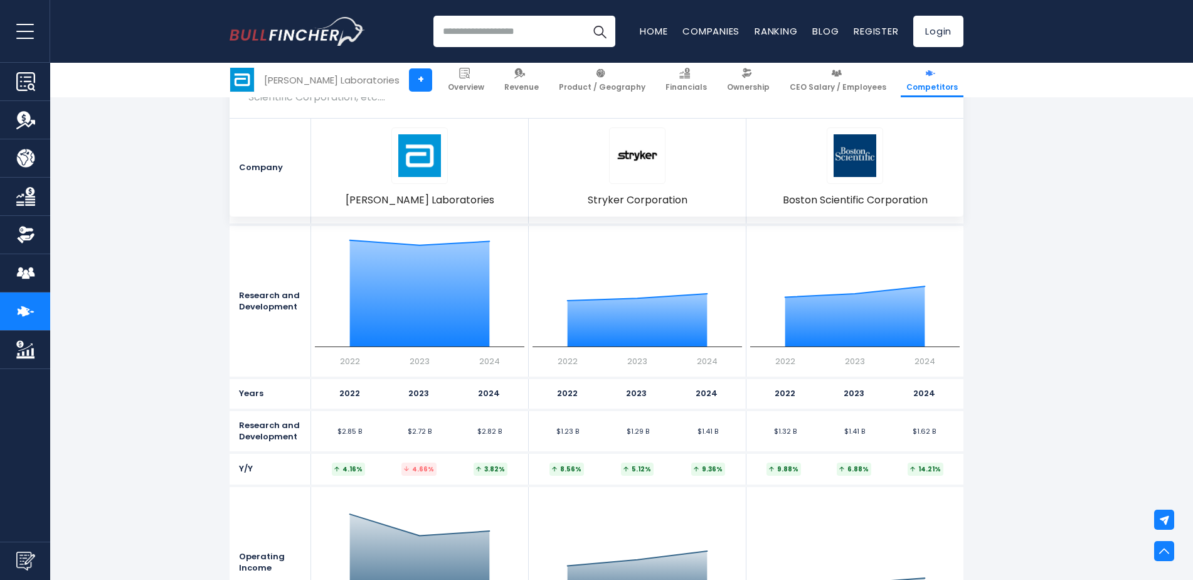
scroll to position [1695, 0]
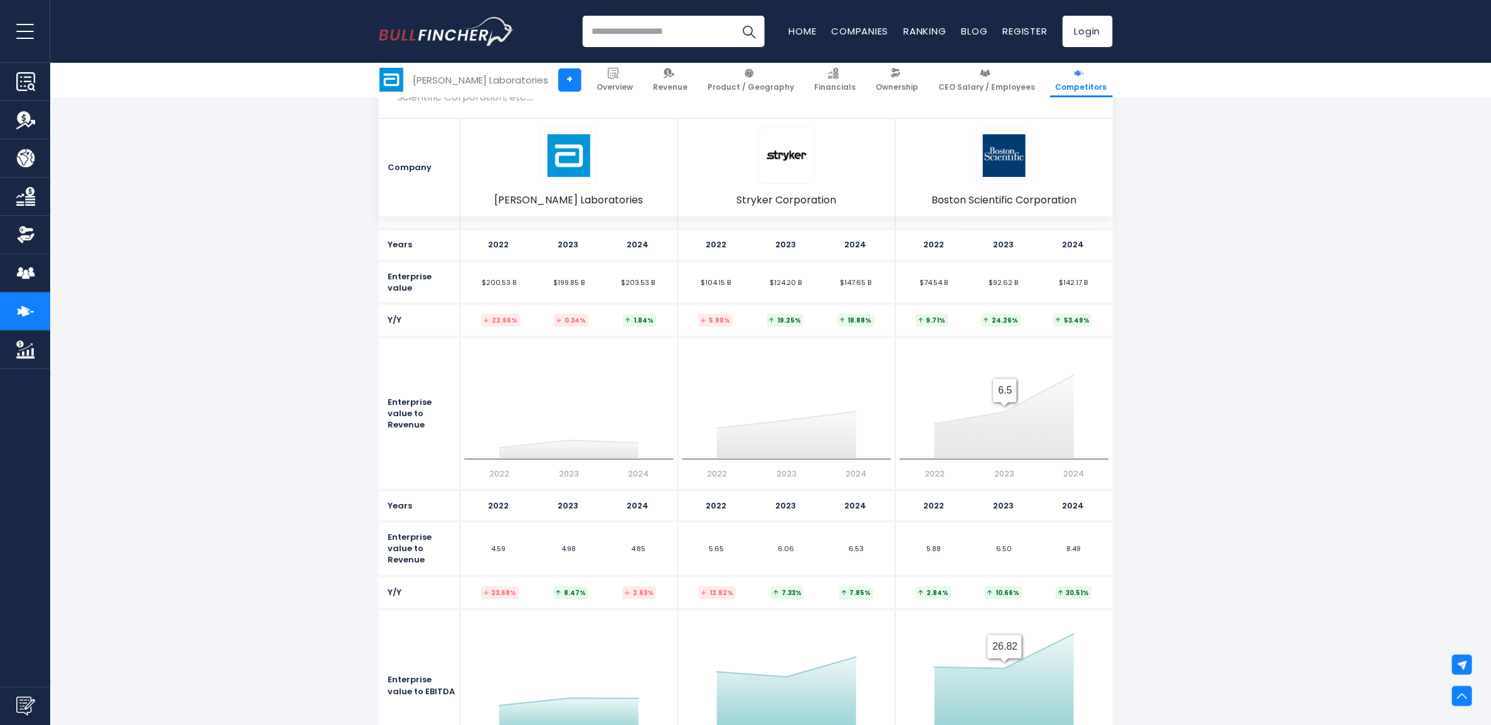
scroll to position [6157, 0]
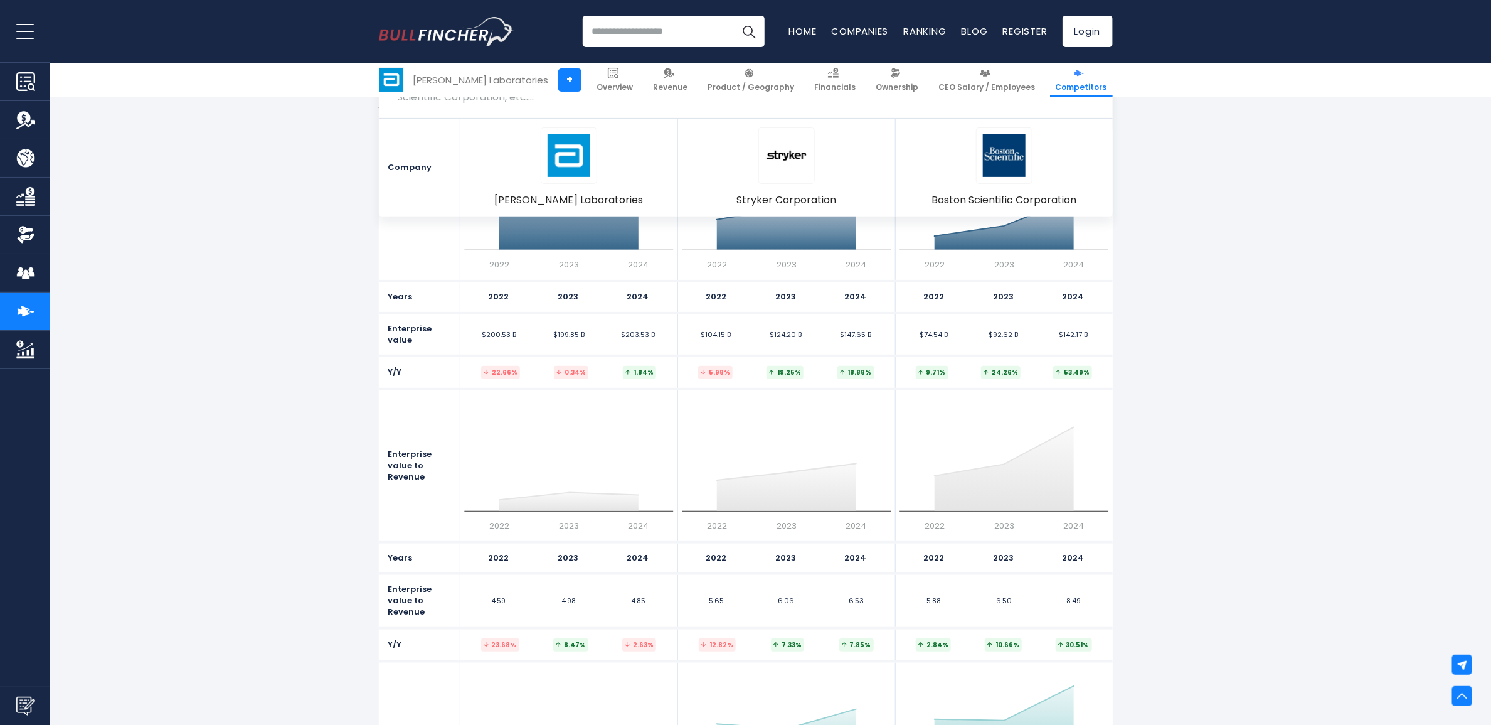
drag, startPoint x: 312, startPoint y: 531, endPoint x: 320, endPoint y: 553, distance: 23.4
click at [312, 531] on section "Valuation Enterprise Value Created with Highcharts 12.1.2 2022 2023 2024 $199.8…" at bounding box center [745, 511] width 1491 height 818
drag, startPoint x: 1390, startPoint y: 195, endPoint x: 1063, endPoint y: 216, distance: 327.0
click at [1193, 195] on section "Abbott Laboratories Competitors & Alternatives Abbott Laboratories competitors …" at bounding box center [745, 131] width 1491 height 170
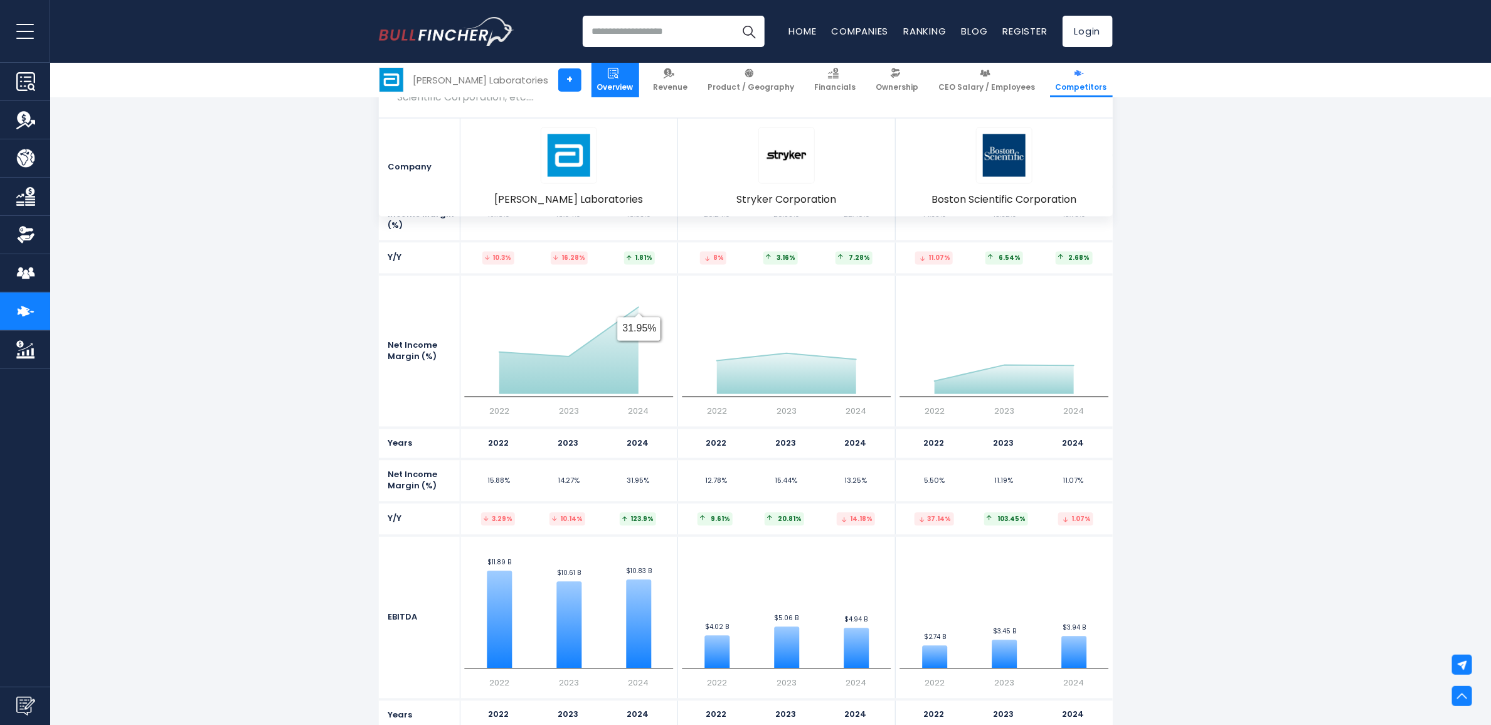
scroll to position [4118, 0]
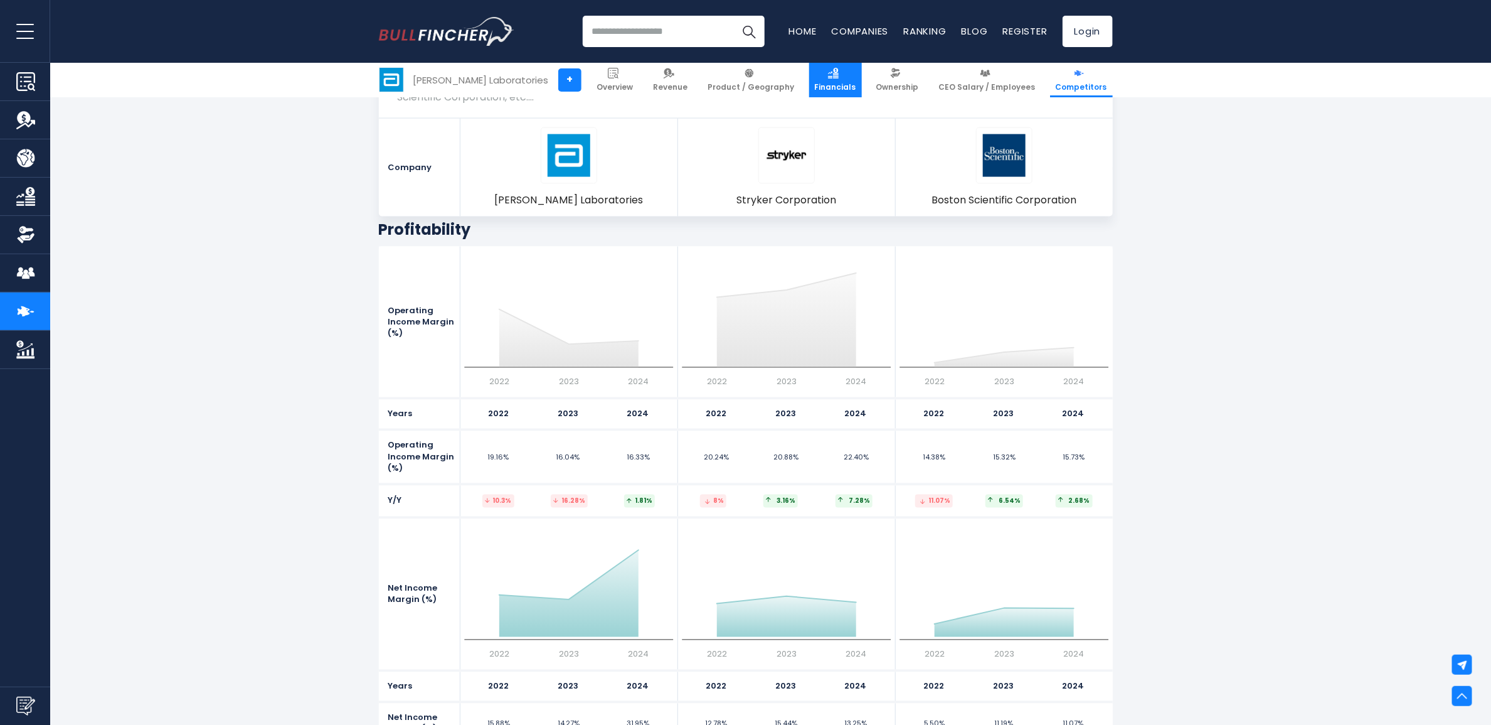
click at [848, 87] on span "Financials" at bounding box center [835, 87] width 41 height 10
click at [895, 90] on span "Ownership" at bounding box center [898, 87] width 43 height 10
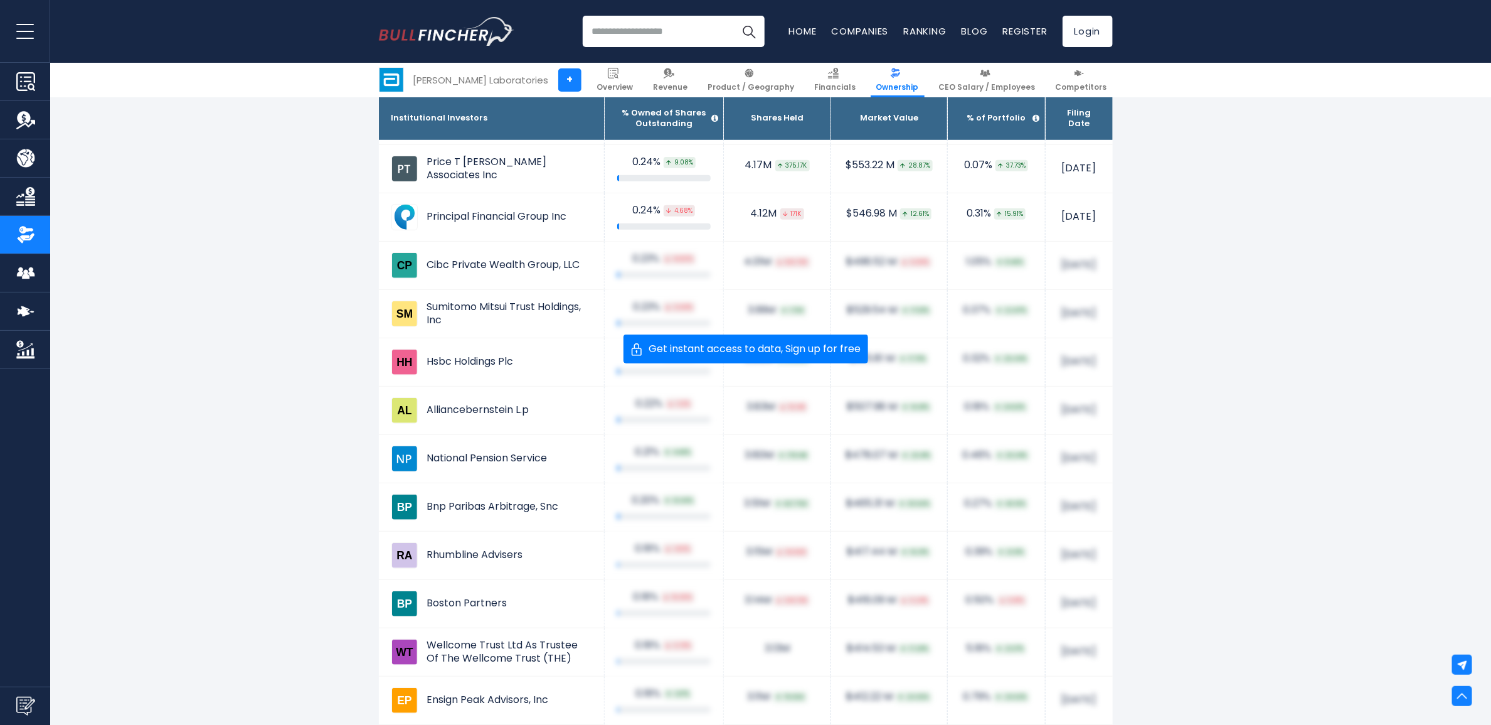
scroll to position [3216, 0]
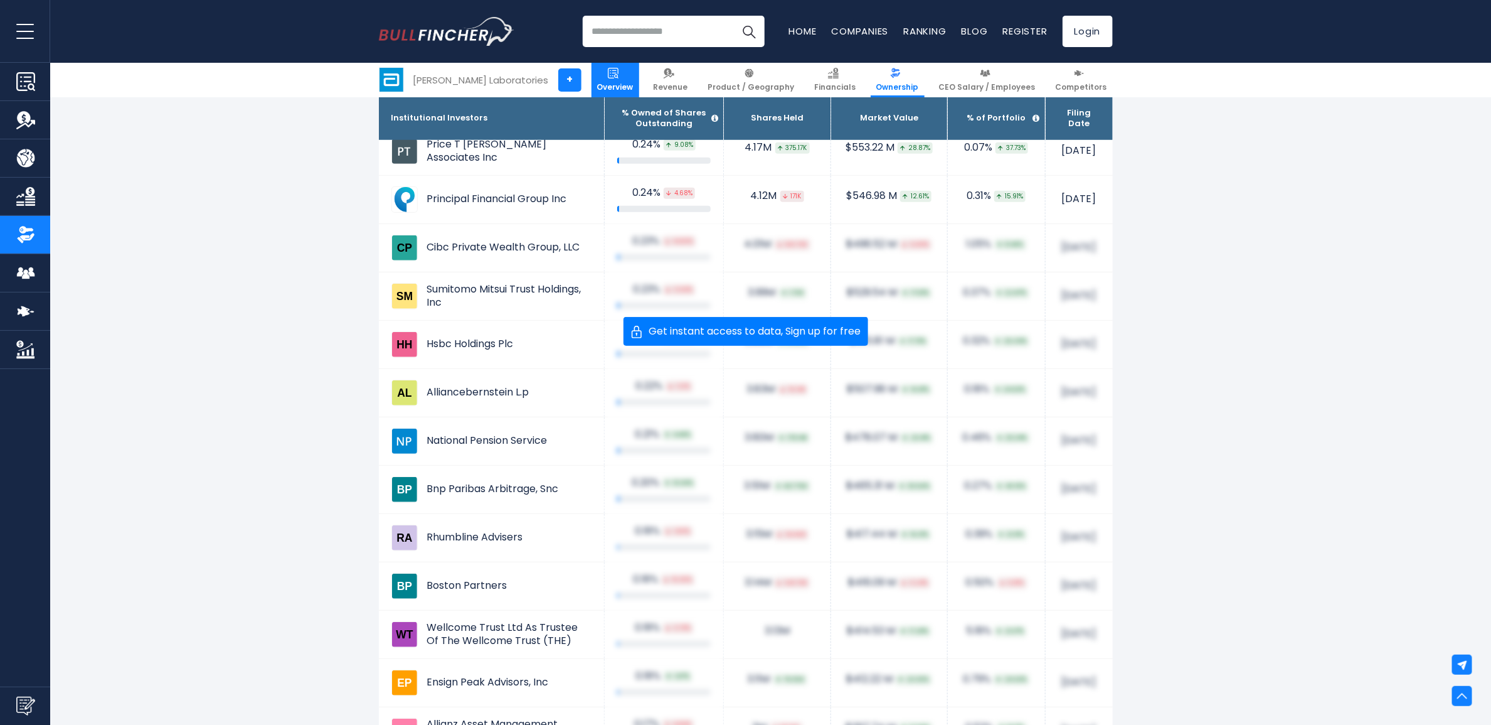
click at [619, 71] on img at bounding box center [613, 73] width 11 height 11
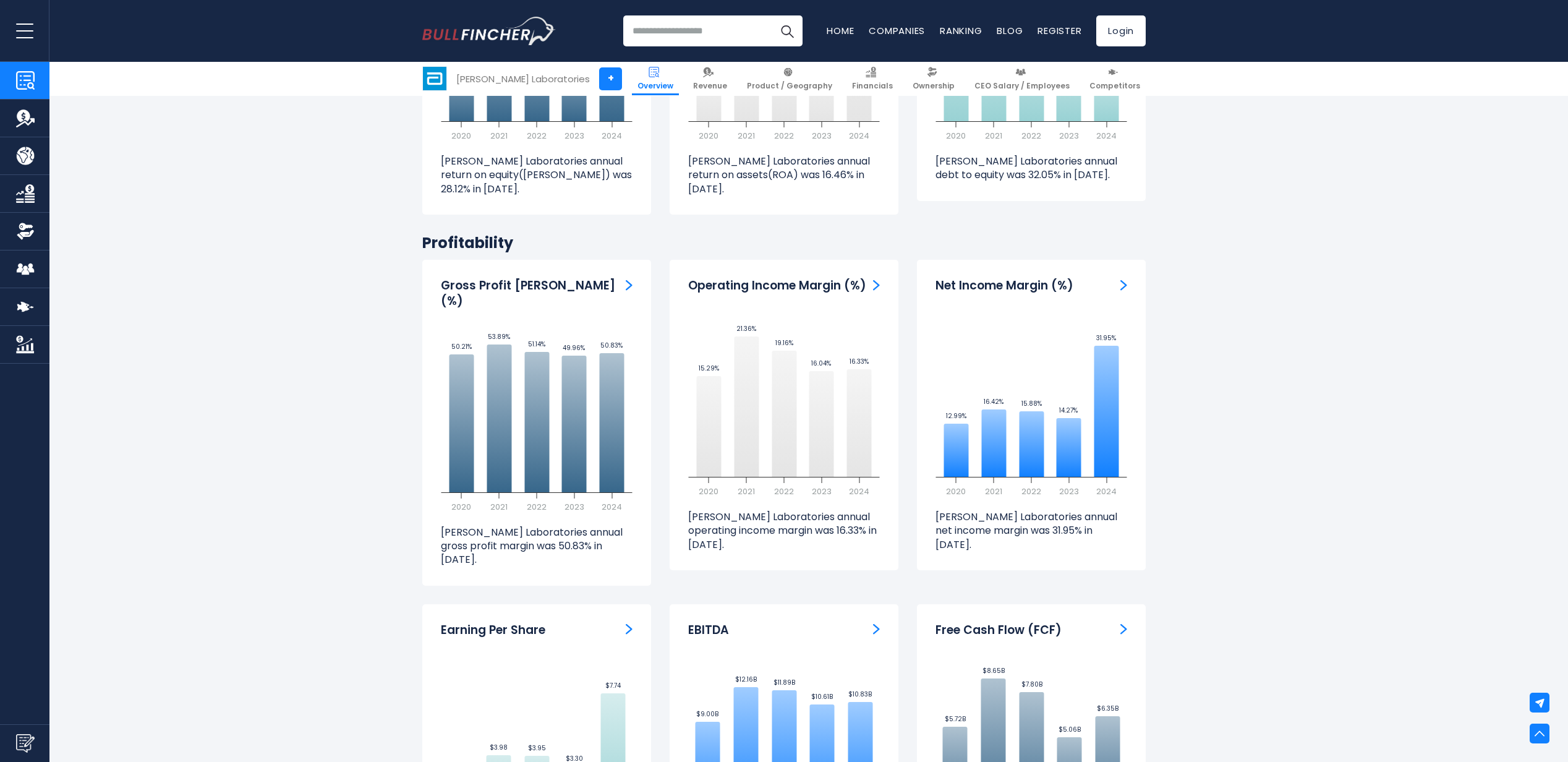
scroll to position [2824, 0]
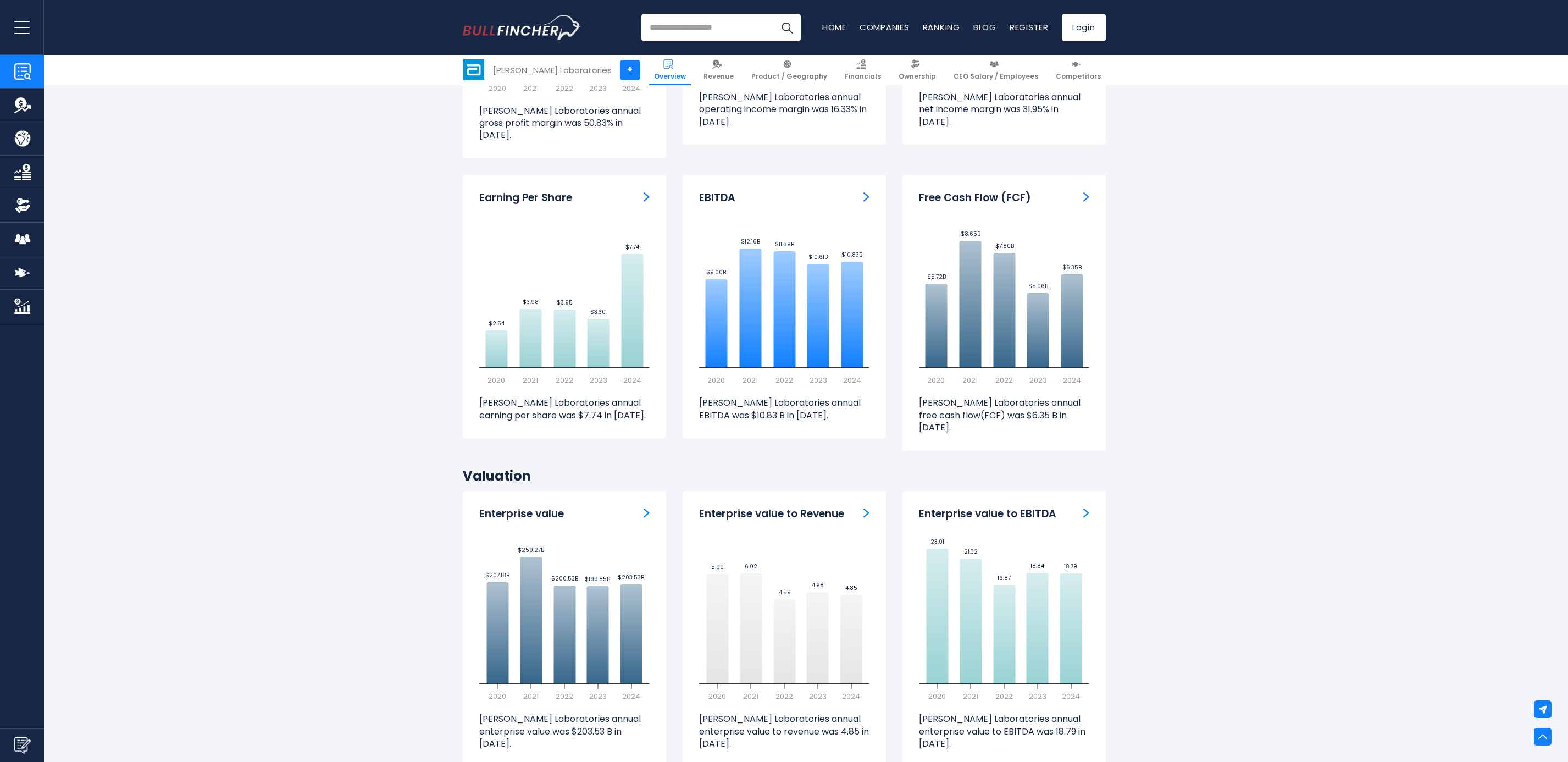
scroll to position [2762, 0]
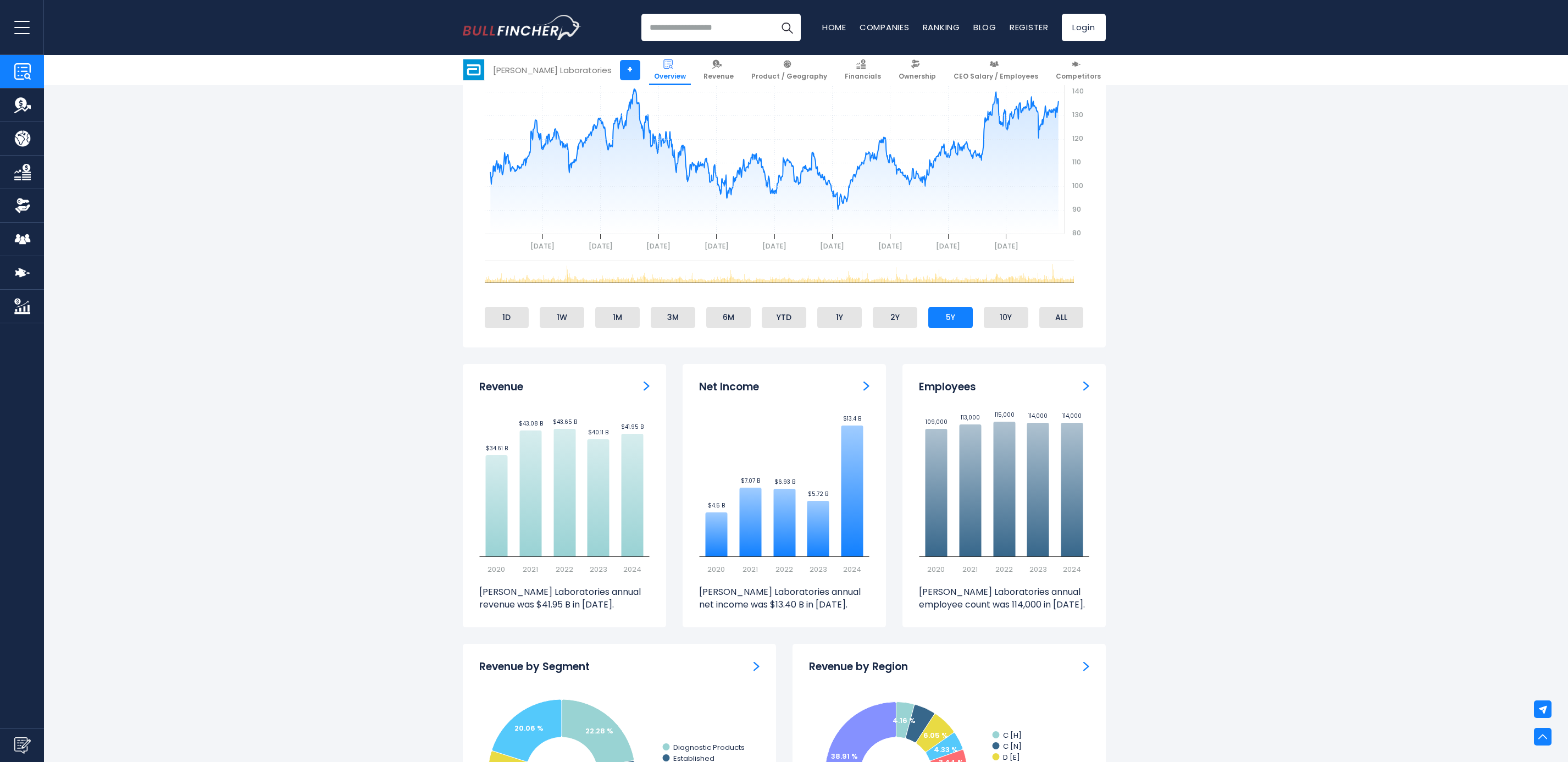
scroll to position [618, 0]
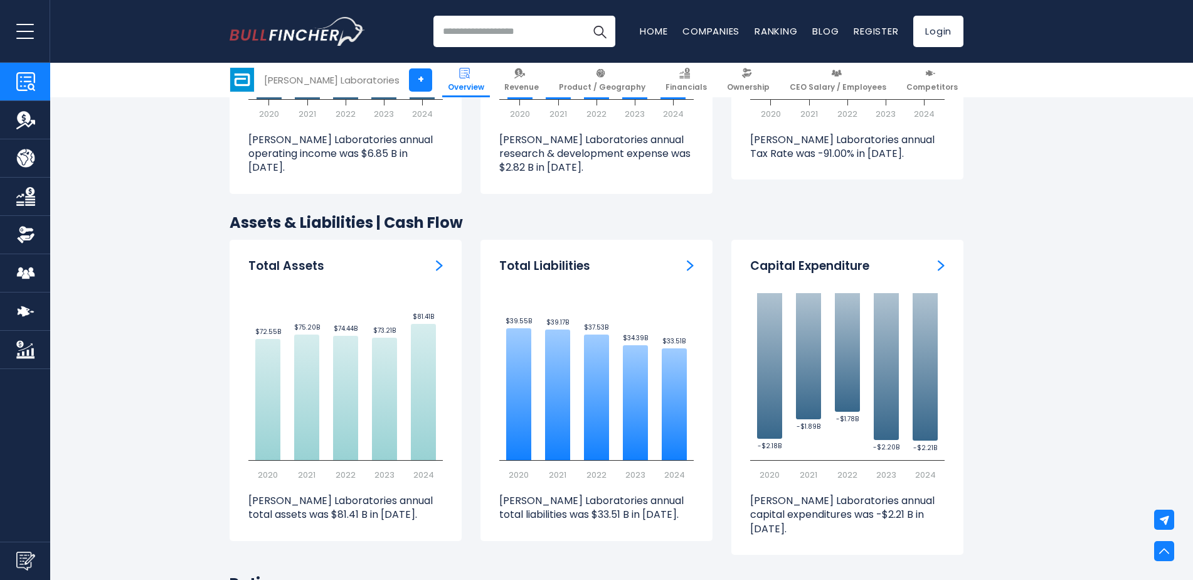
scroll to position [2108, 0]
